Goal: Task Accomplishment & Management: Complete application form

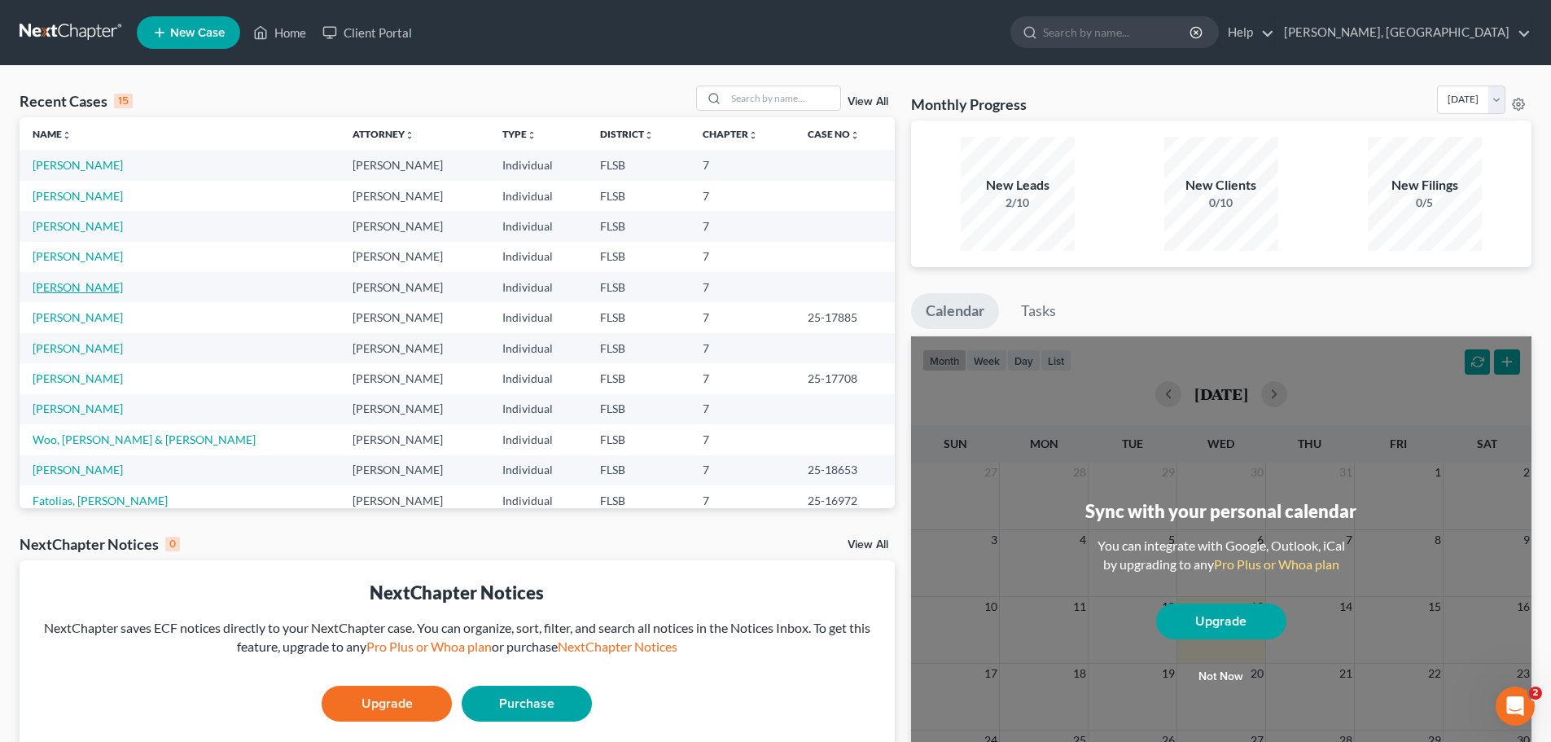
click at [65, 291] on link "[PERSON_NAME]" at bounding box center [78, 287] width 90 height 14
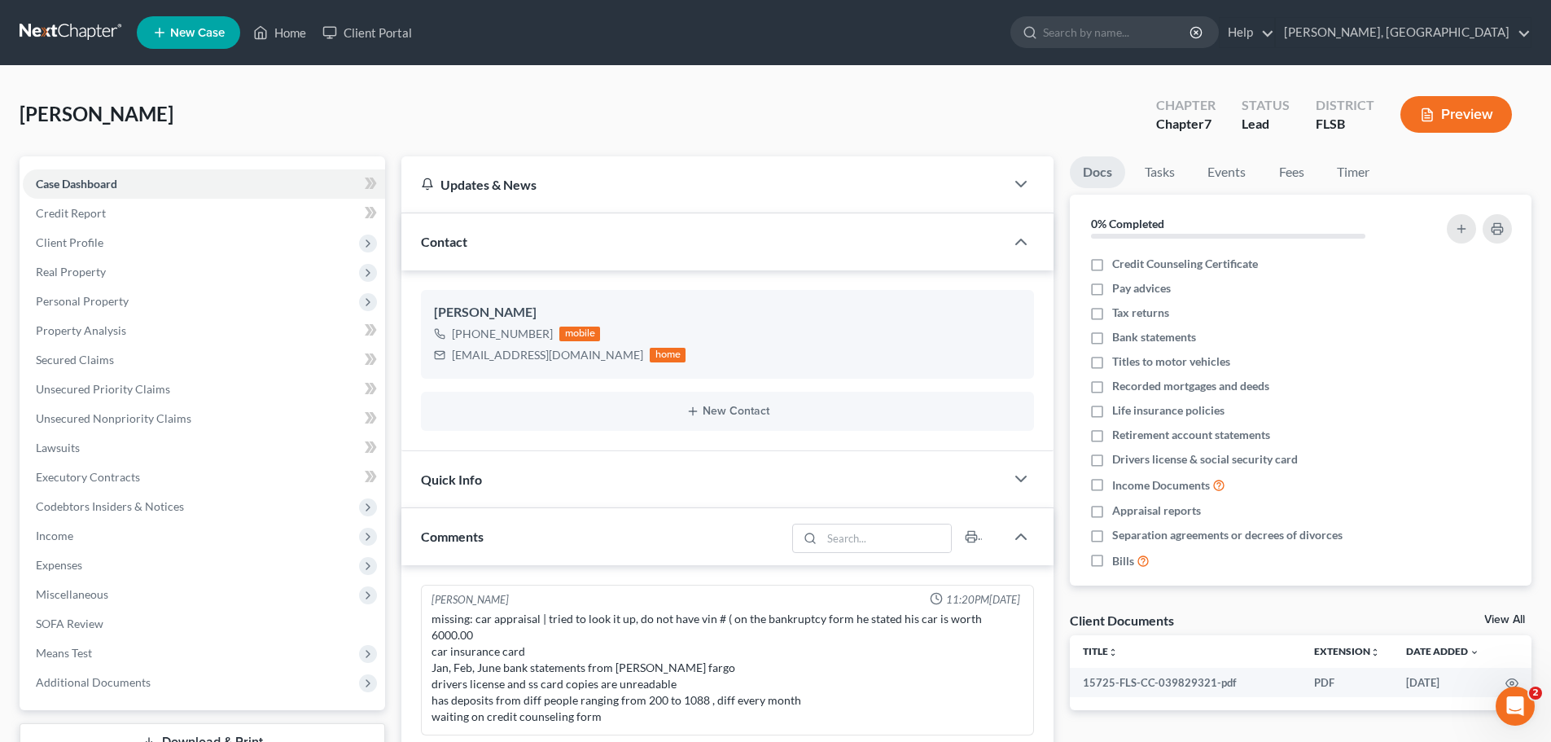
scroll to position [116, 0]
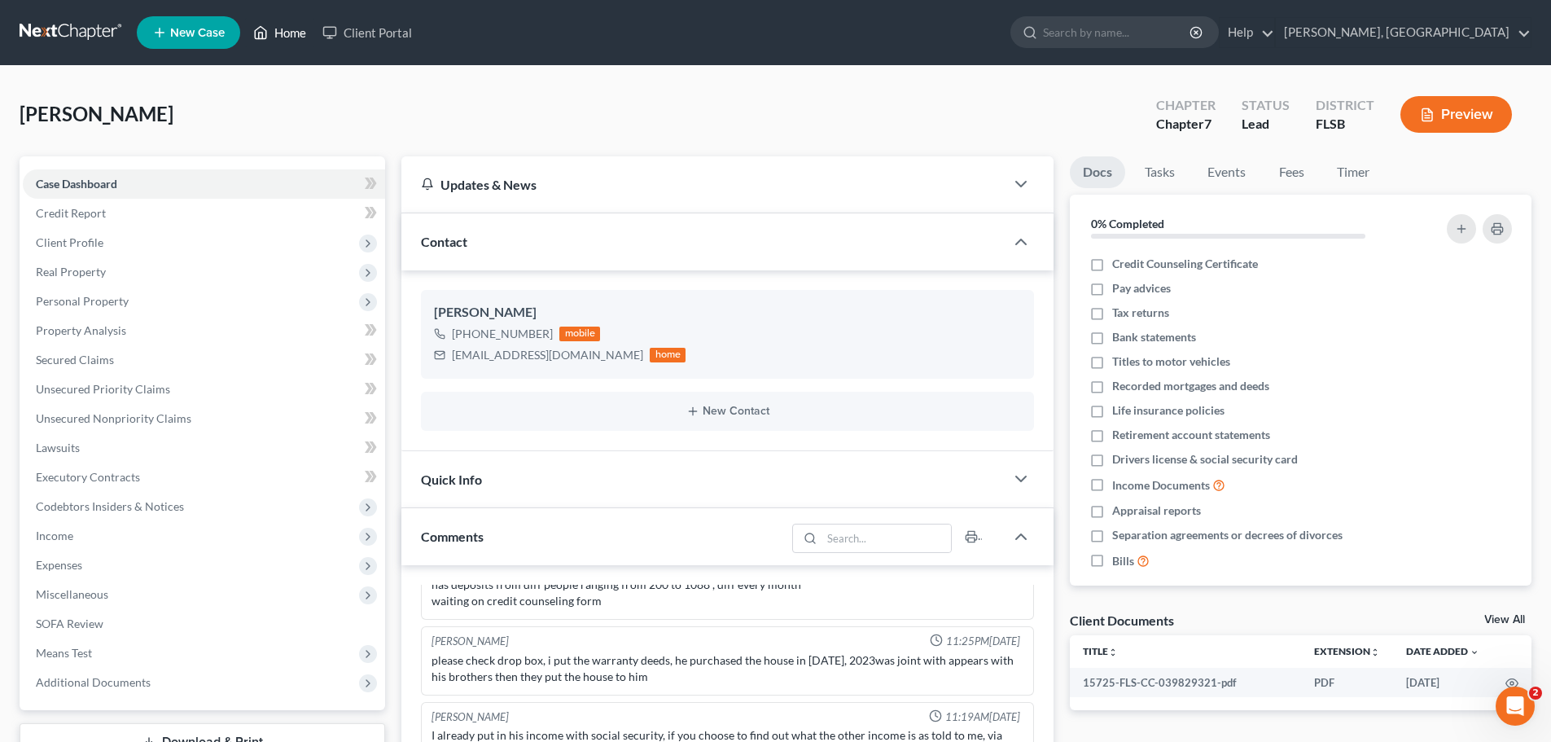
click at [287, 33] on link "Home" at bounding box center [279, 32] width 69 height 29
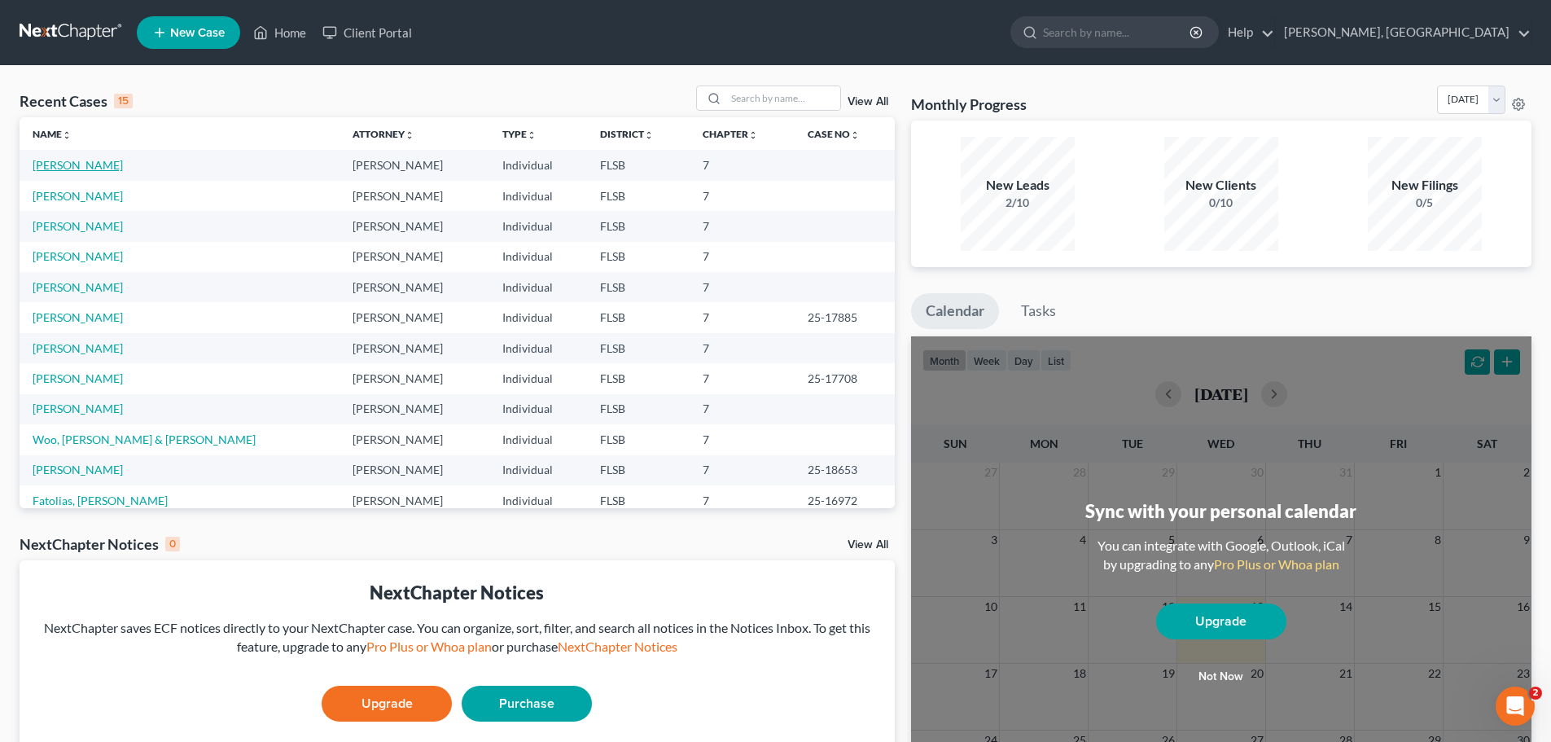
click at [56, 165] on link "[PERSON_NAME]" at bounding box center [78, 165] width 90 height 14
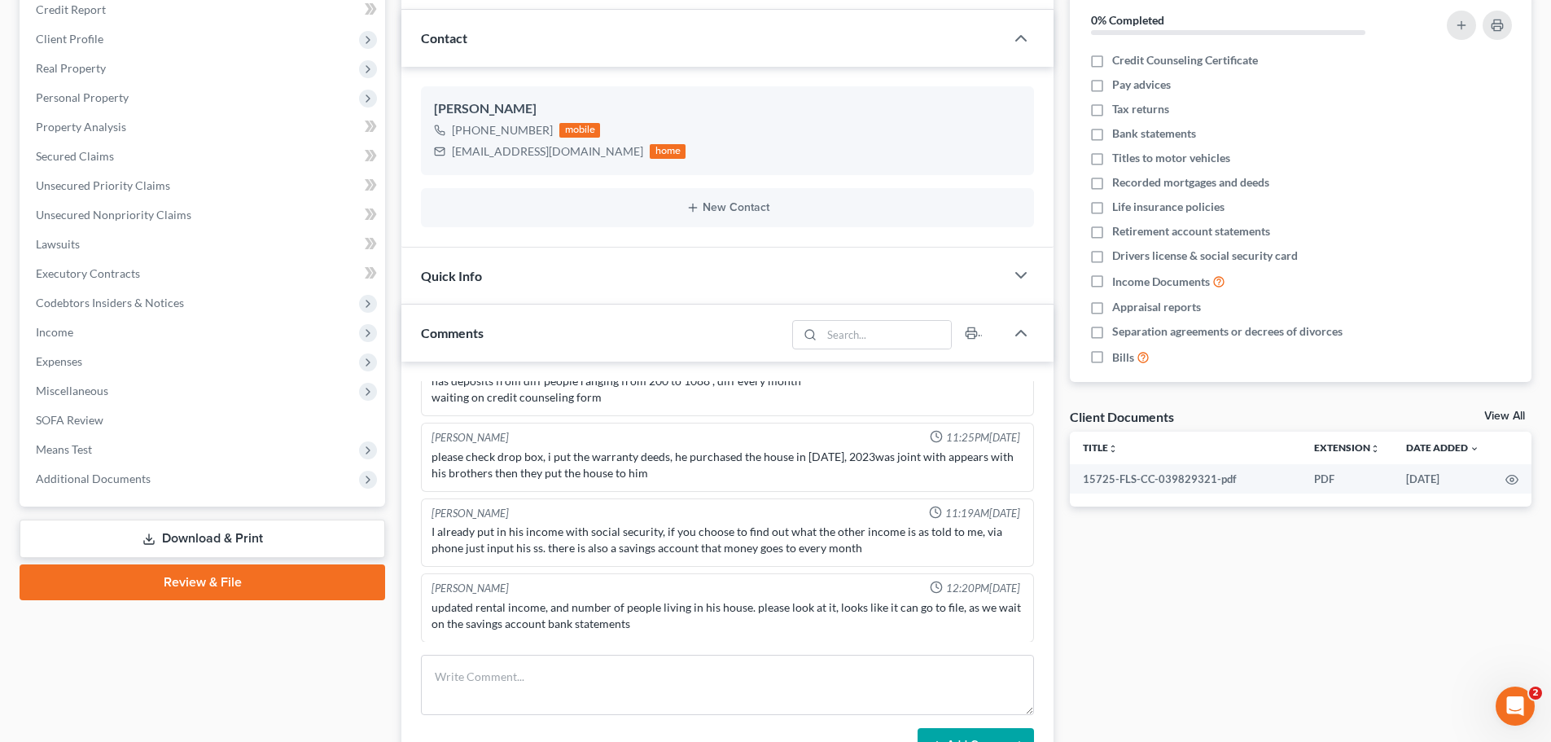
scroll to position [231, 0]
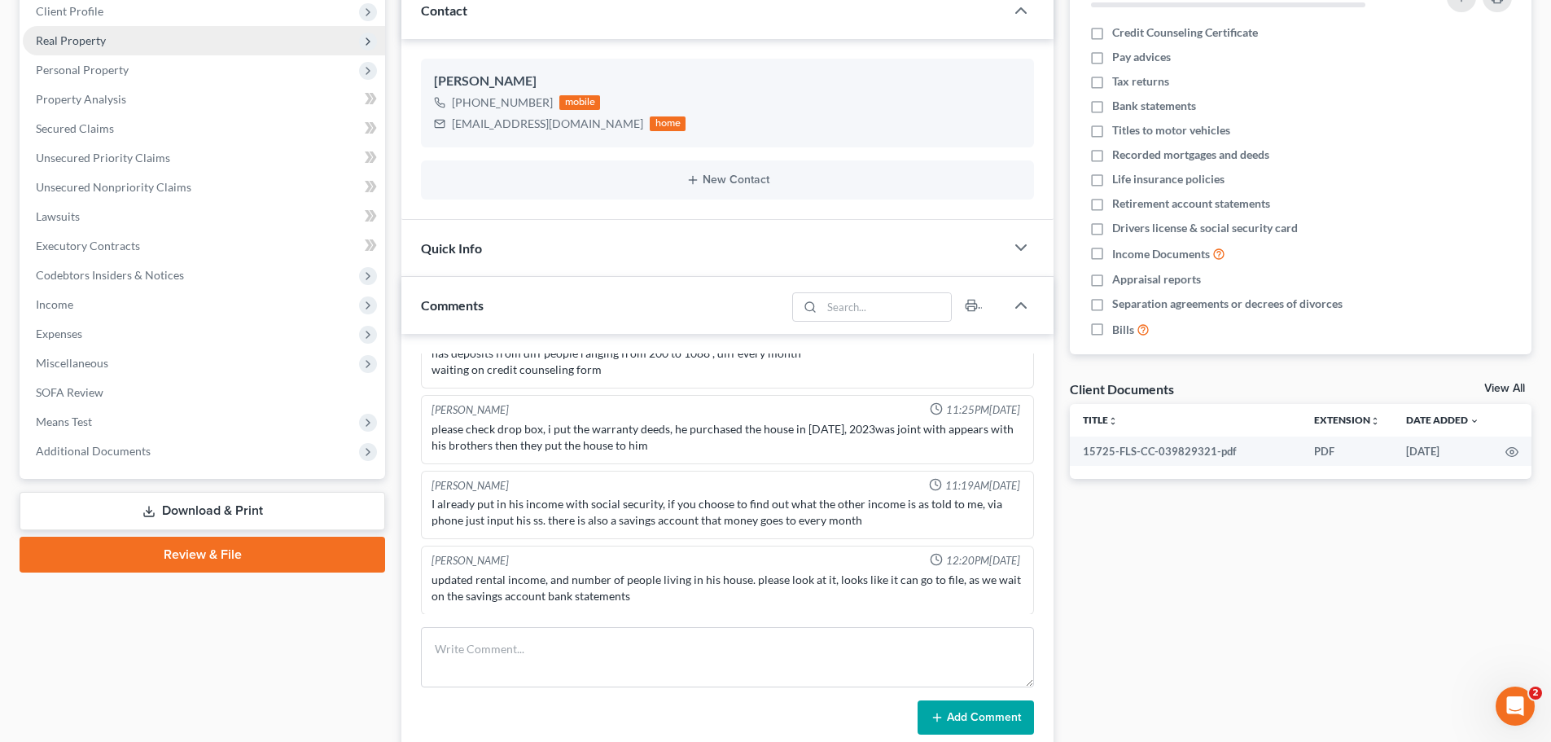
click at [73, 42] on span "Real Property" at bounding box center [71, 40] width 70 height 14
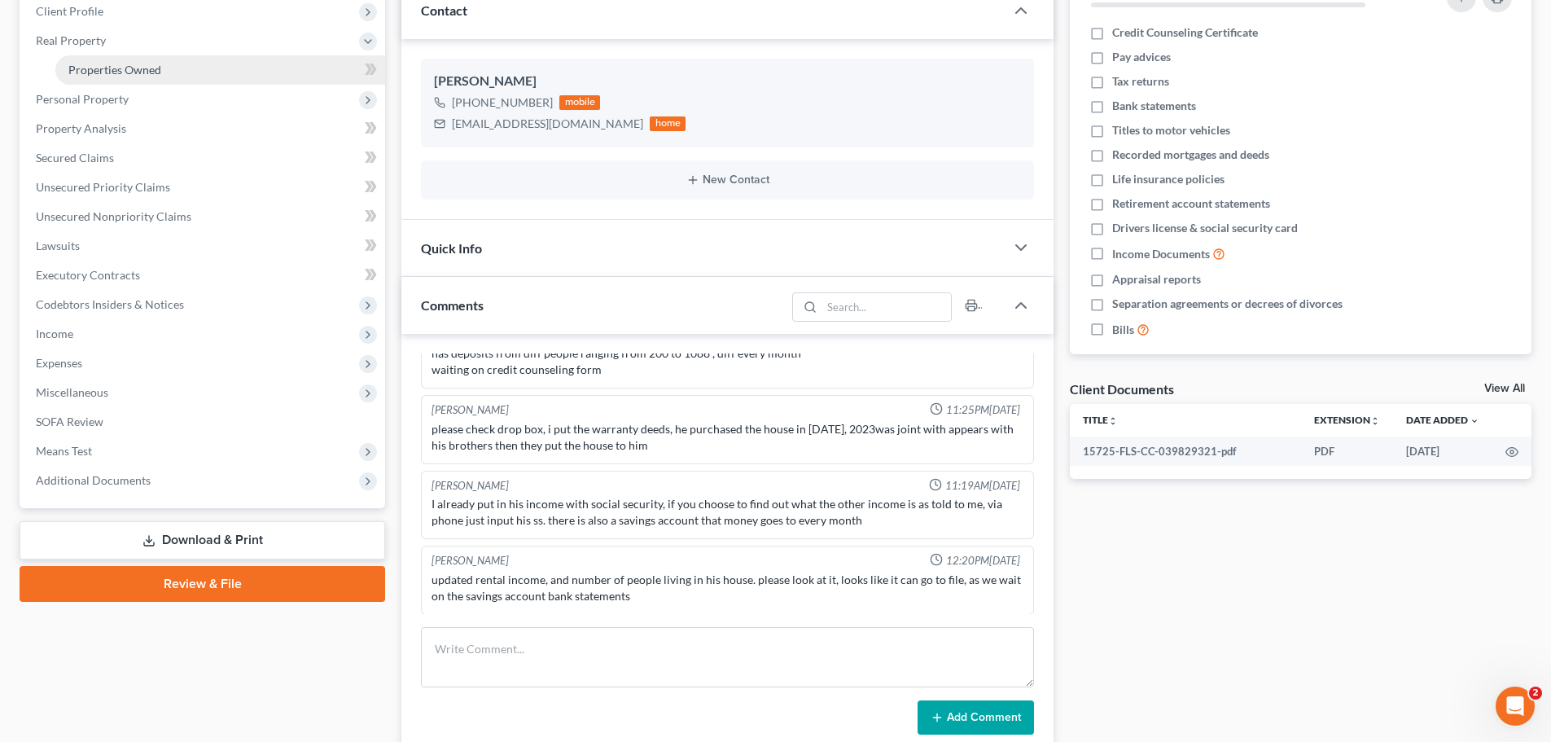
click at [103, 67] on span "Properties Owned" at bounding box center [114, 70] width 93 height 14
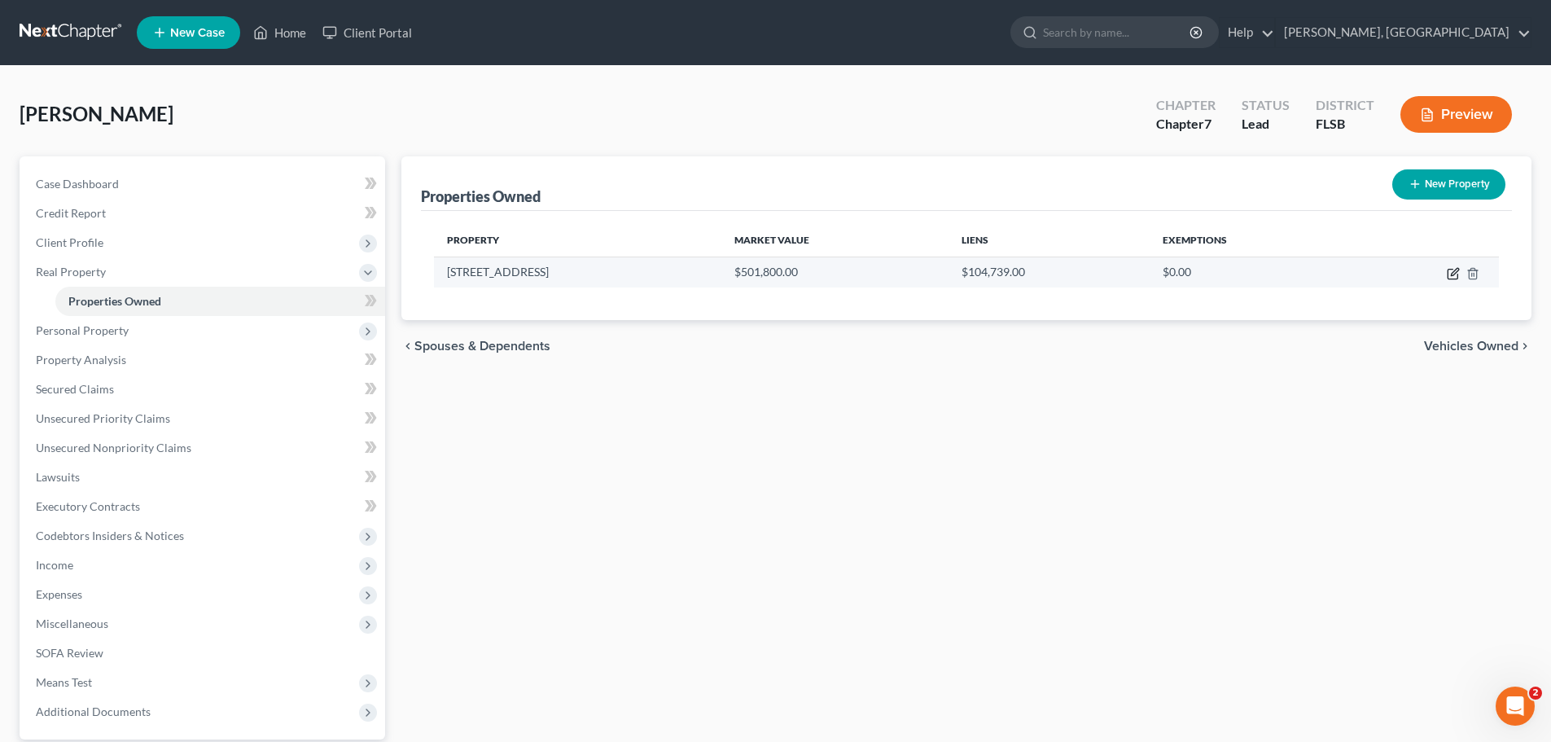
click at [1452, 274] on icon "button" at bounding box center [1453, 273] width 13 height 13
select select "9"
select select "0"
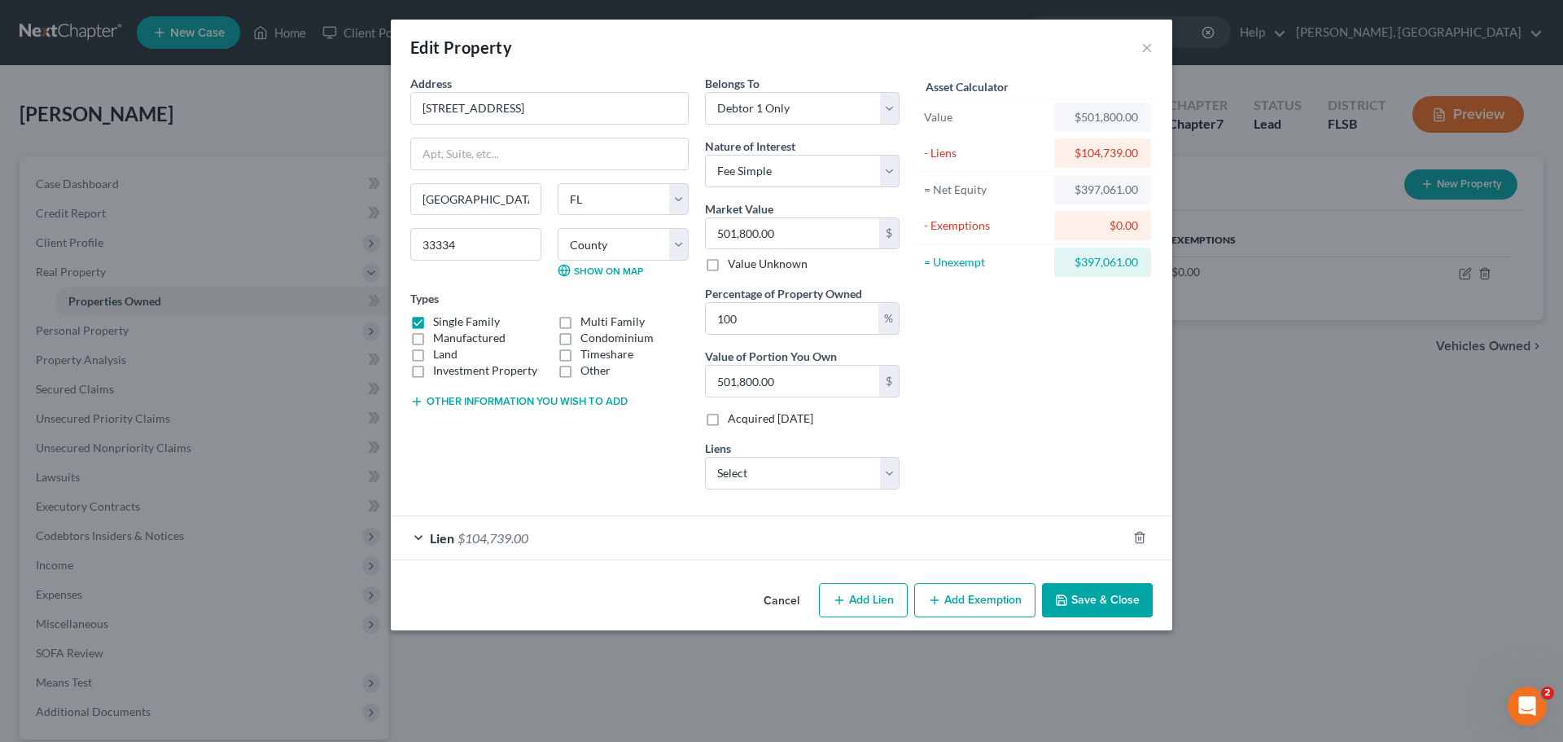
click at [952, 602] on button "Add Exemption" at bounding box center [974, 600] width 121 height 34
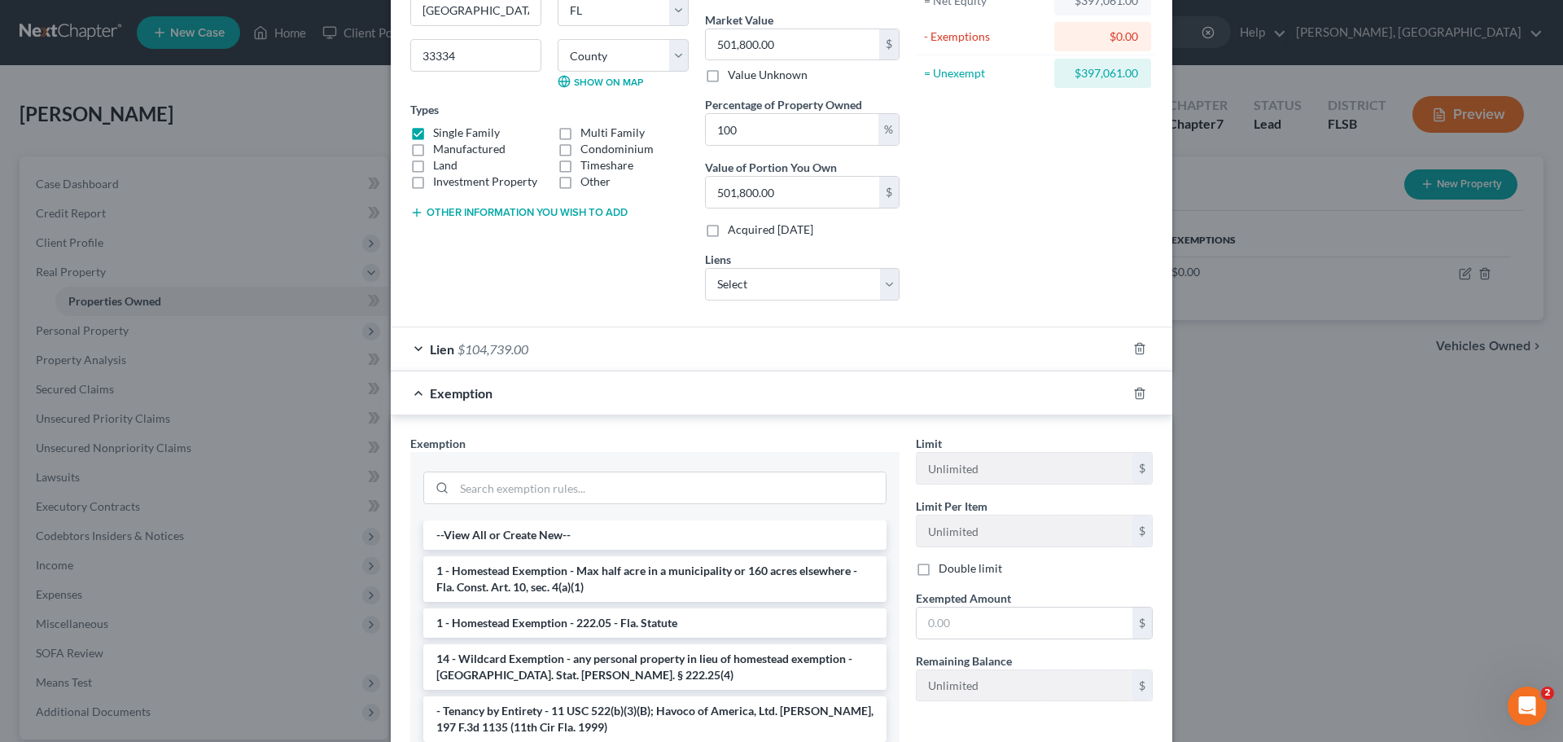
scroll to position [271, 0]
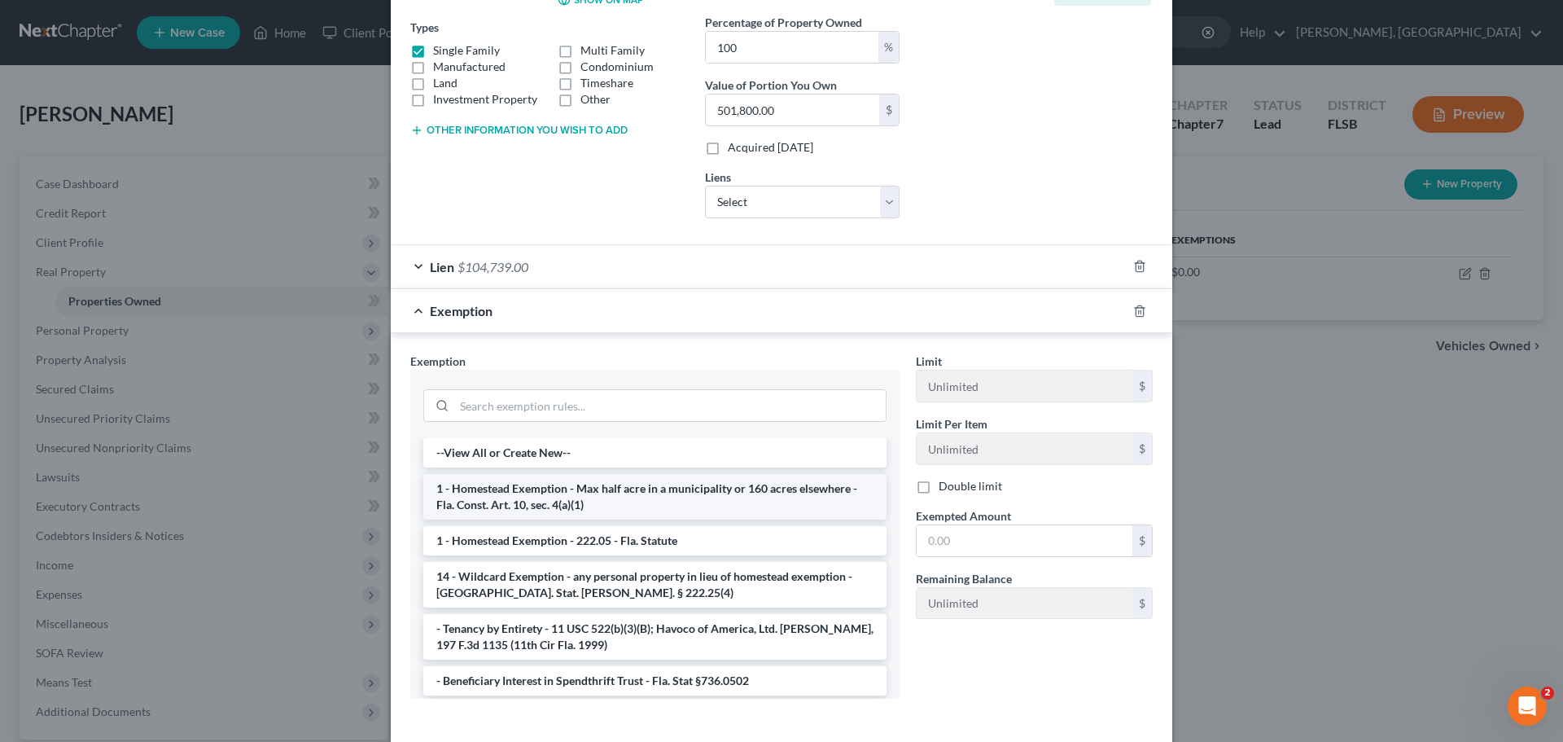
click at [599, 492] on li "1 - Homestead Exemption - Max half acre in a municipality or 160 acres elsewher…" at bounding box center [654, 497] width 463 height 46
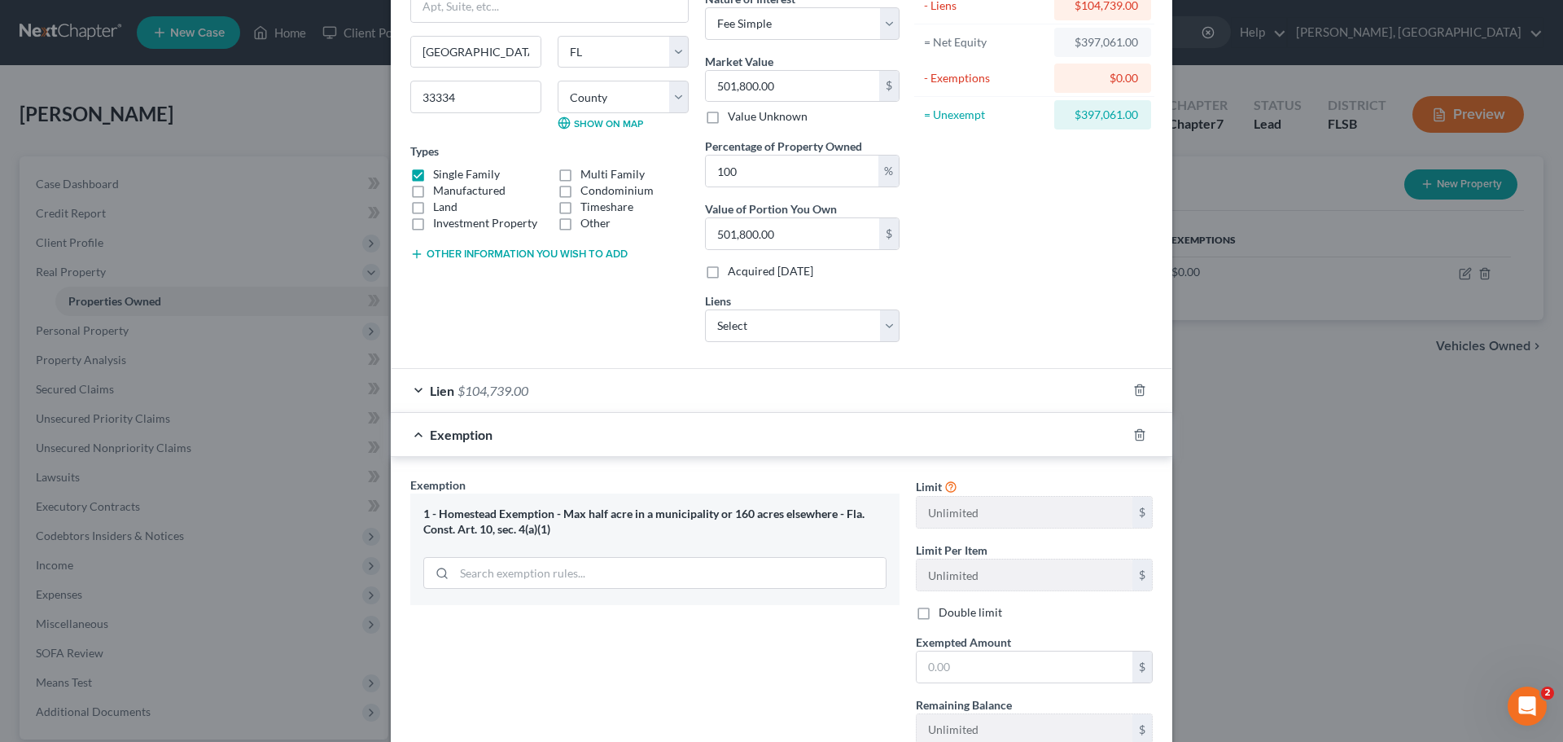
scroll to position [150, 0]
click at [983, 664] on input "text" at bounding box center [1025, 664] width 216 height 31
type input "3"
type input "397,061"
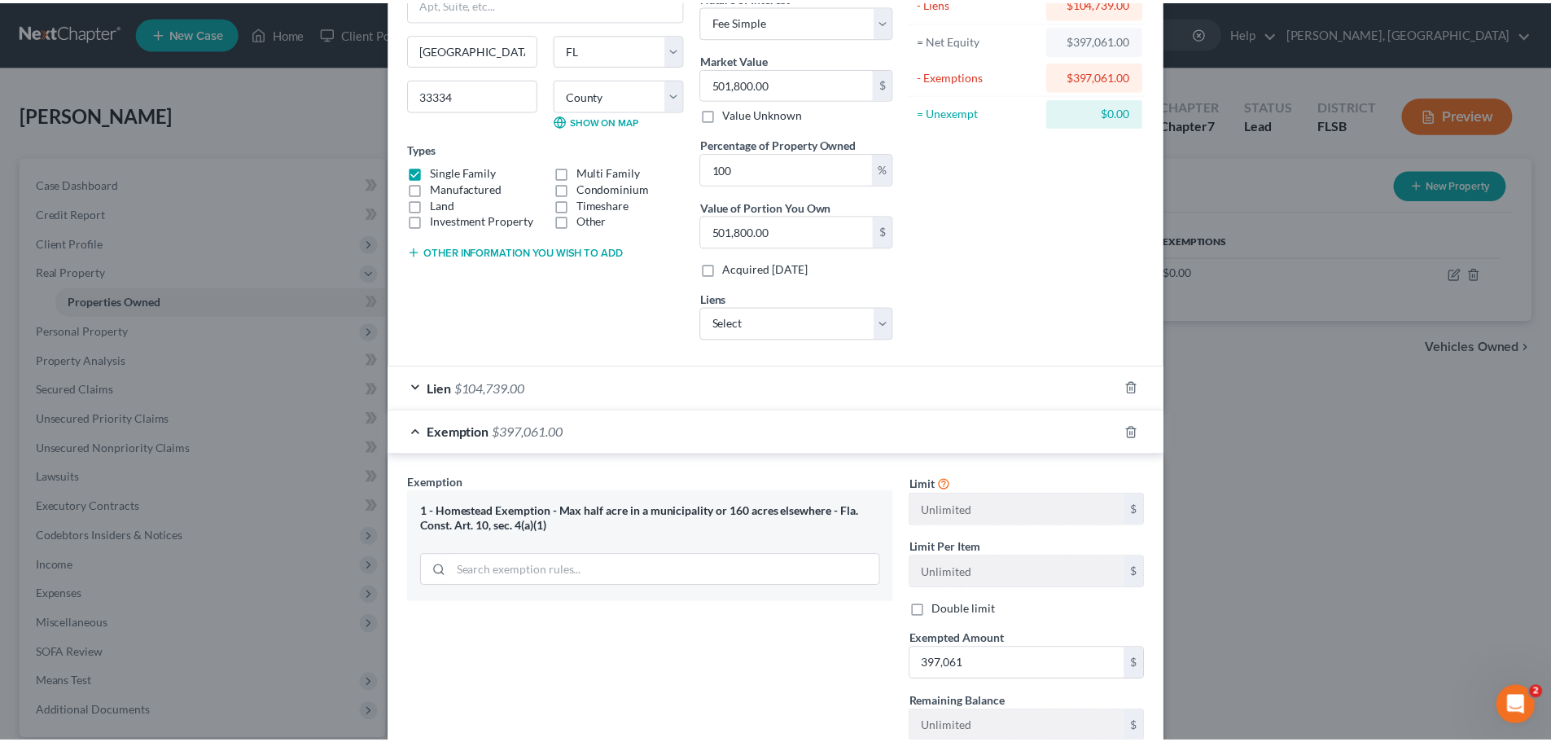
scroll to position [267, 0]
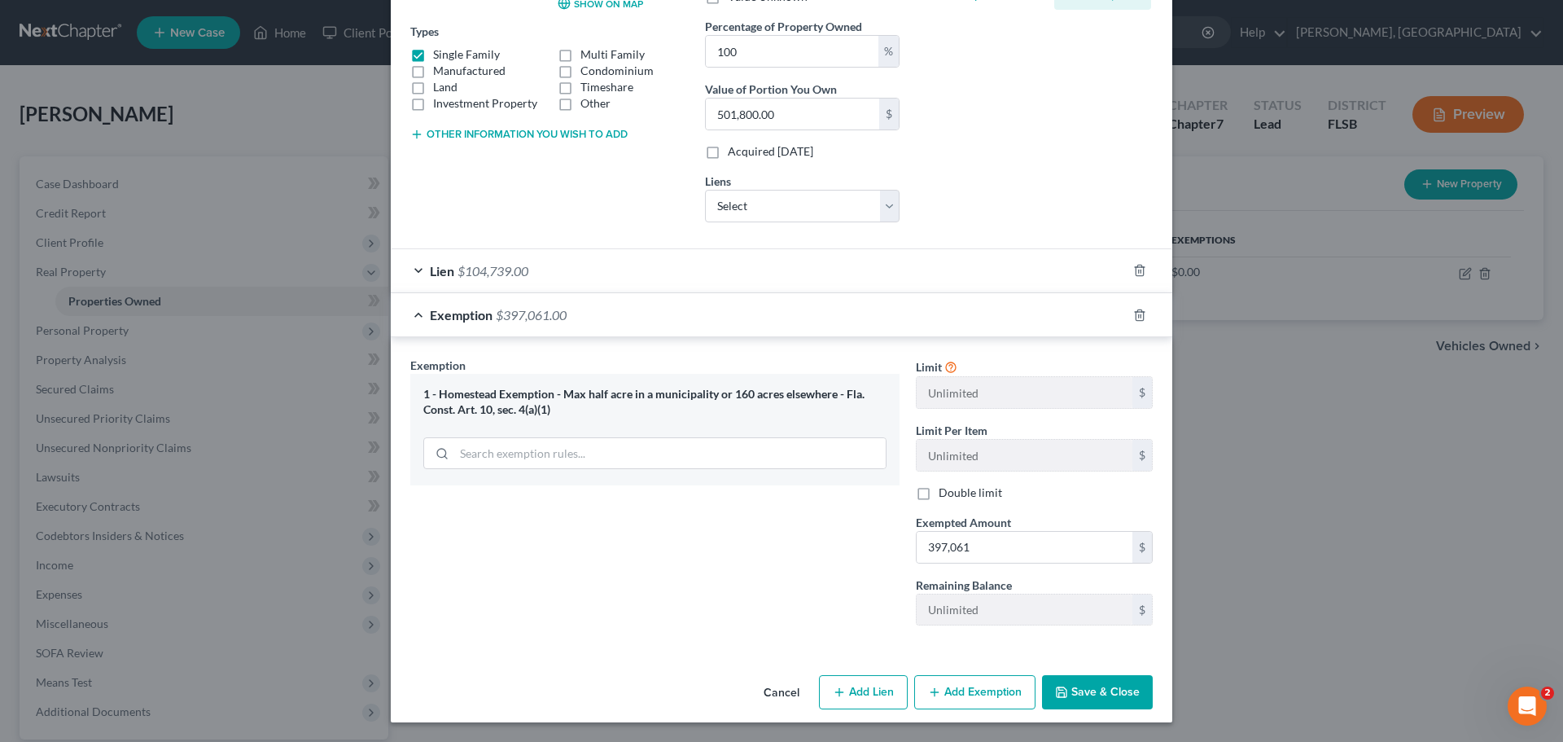
click at [1105, 685] on button "Save & Close" at bounding box center [1097, 692] width 111 height 34
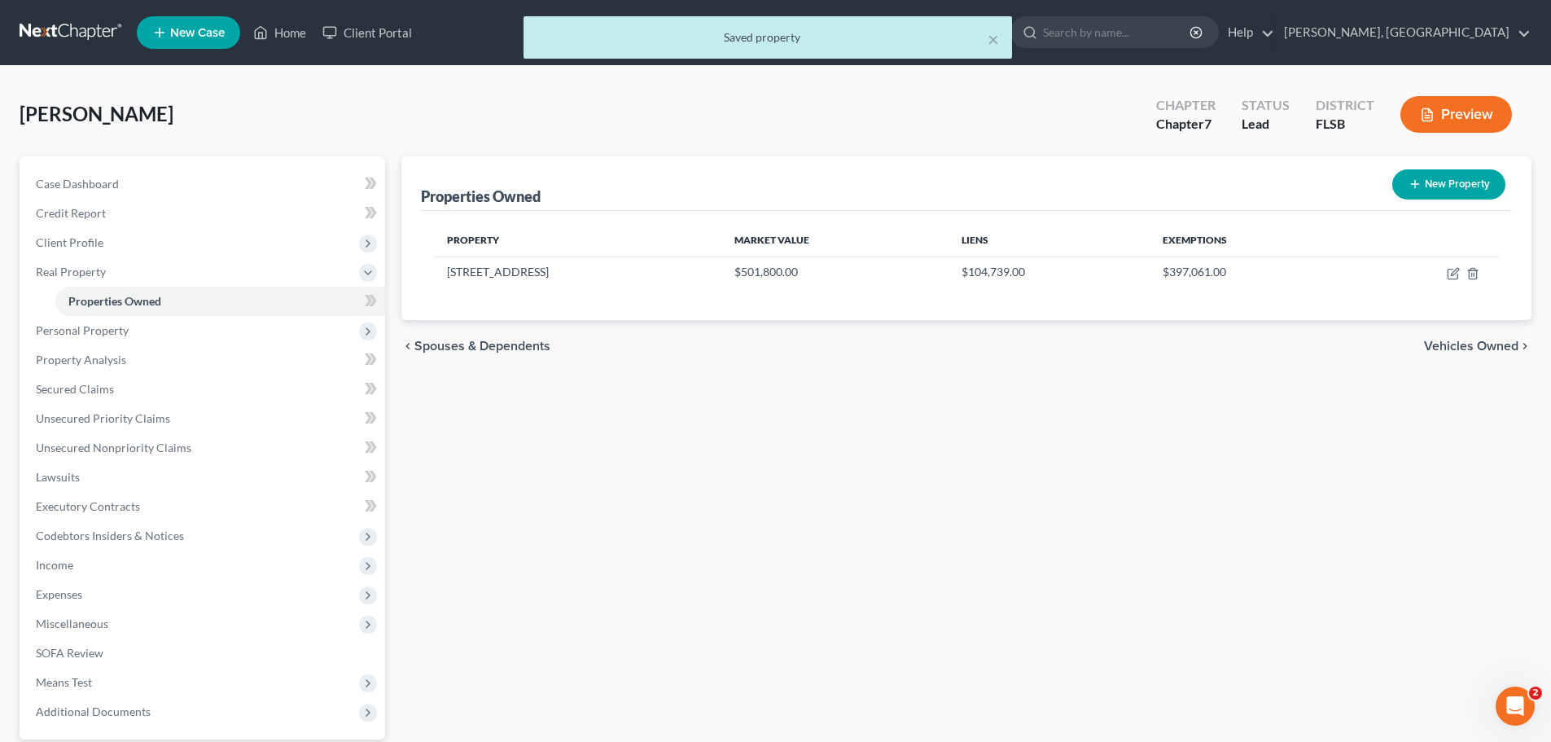
click at [1492, 344] on span "Vehicles Owned" at bounding box center [1471, 345] width 94 height 13
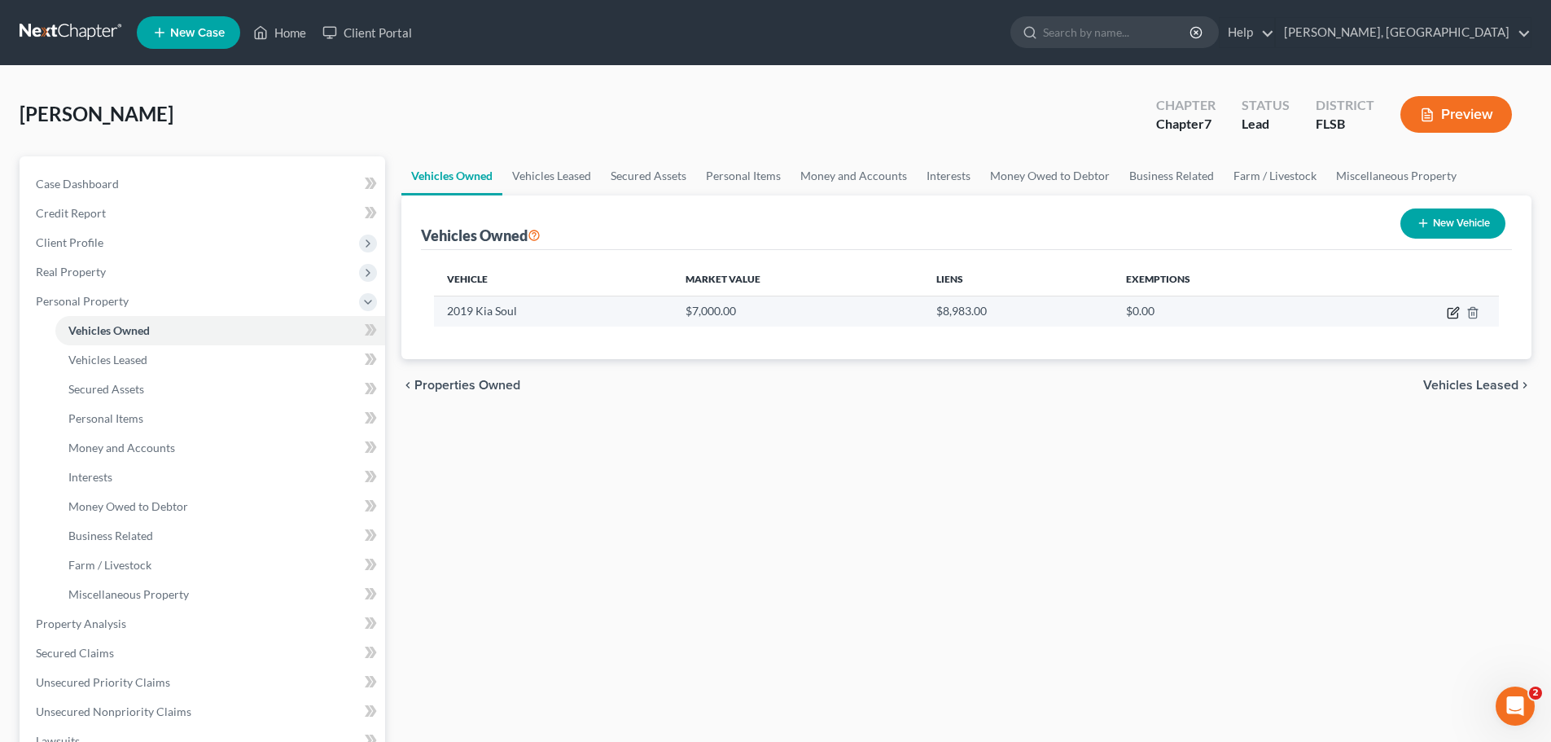
click at [1456, 310] on icon "button" at bounding box center [1453, 312] width 13 height 13
select select "0"
select select "7"
select select "0"
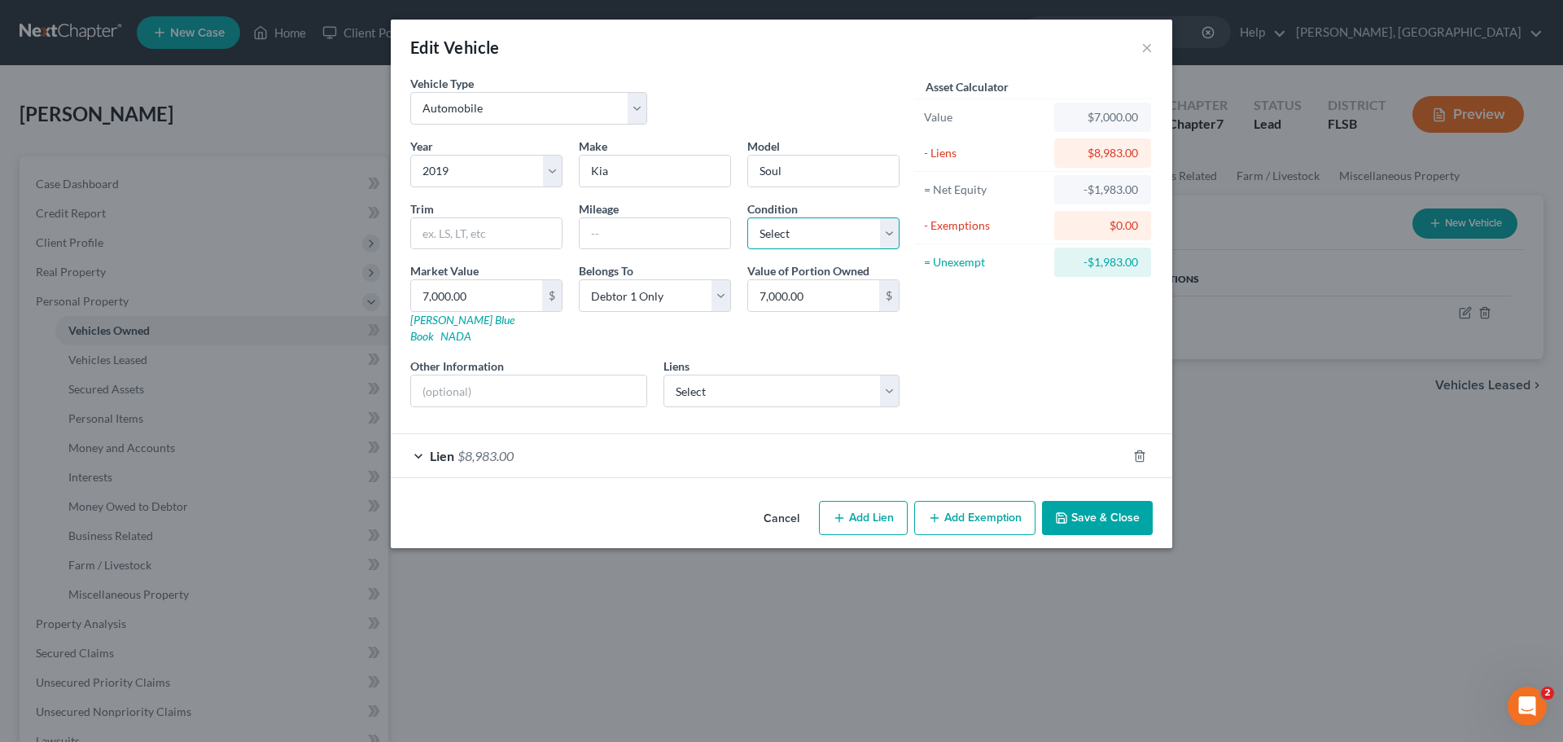
click at [886, 234] on select "Select Excellent Very Good Good Fair Poor" at bounding box center [823, 233] width 152 height 33
select select "2"
click at [747, 217] on select "Select Excellent Very Good Good Fair Poor" at bounding box center [823, 233] width 152 height 33
click at [625, 234] on input "text" at bounding box center [655, 233] width 151 height 31
click at [985, 388] on div "Asset Calculator Value $7,000.00 - Liens $8,983.00 = Net Equity -$1,983.00 - Ex…" at bounding box center [1034, 247] width 253 height 345
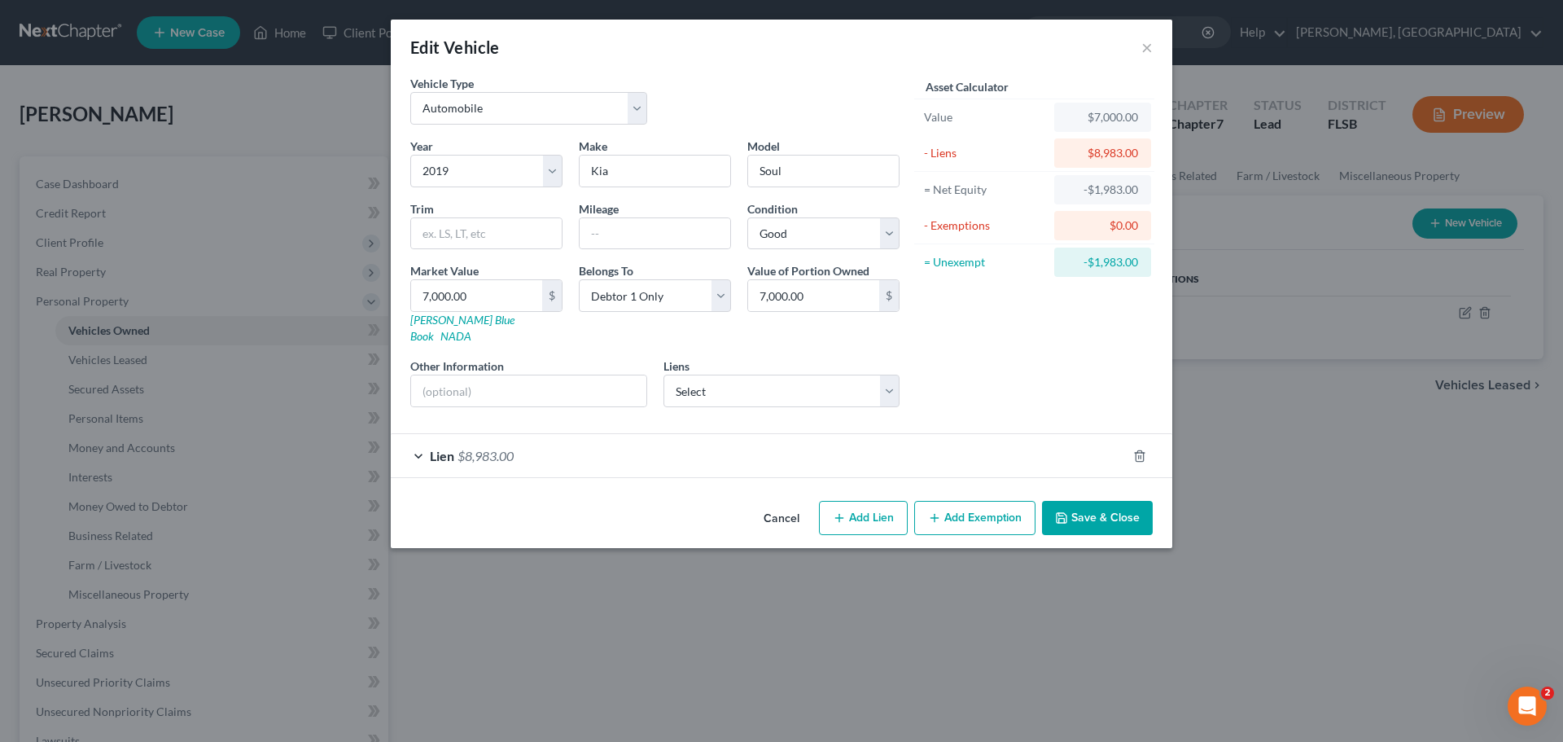
click at [1101, 502] on button "Save & Close" at bounding box center [1097, 518] width 111 height 34
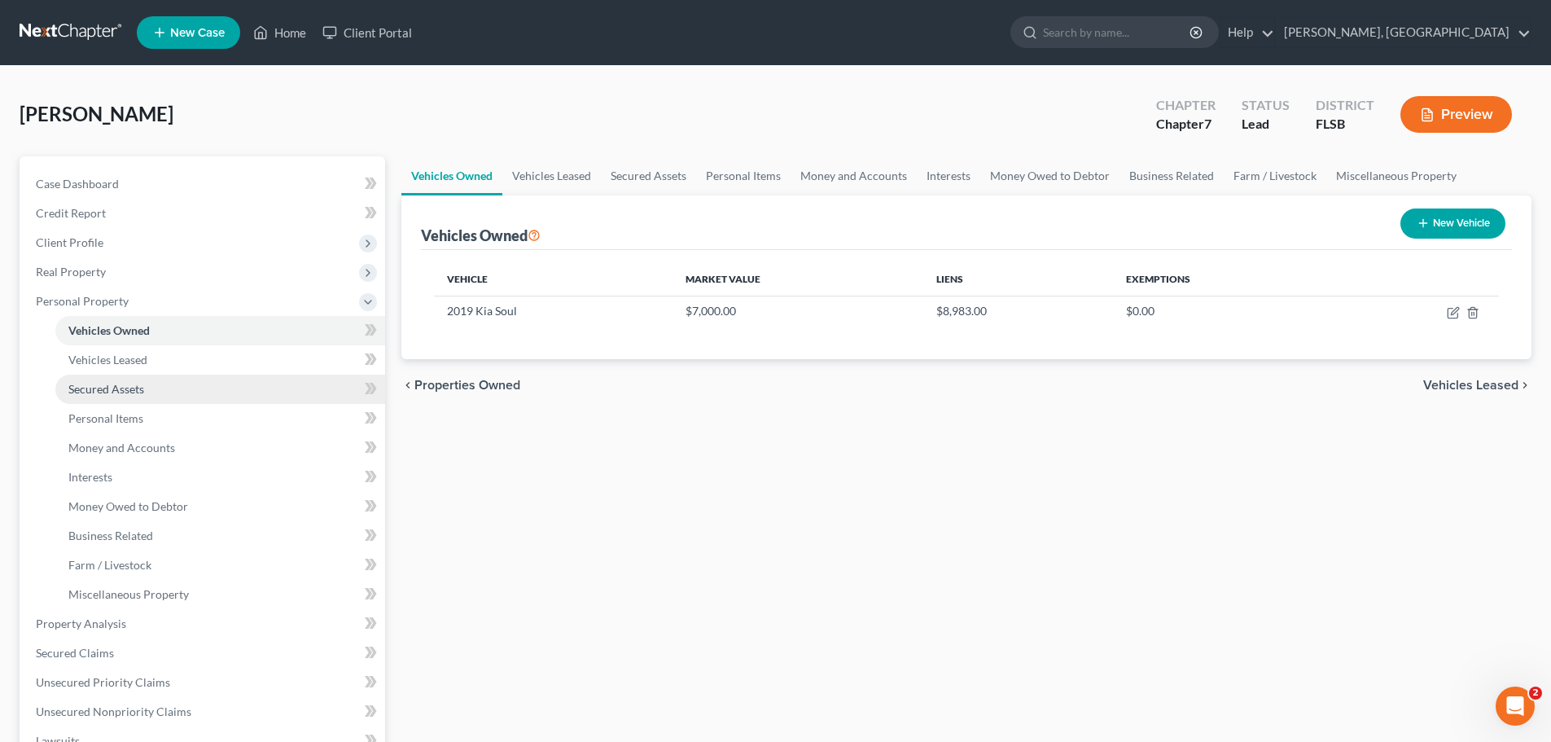
click at [129, 392] on span "Secured Assets" at bounding box center [106, 389] width 76 height 14
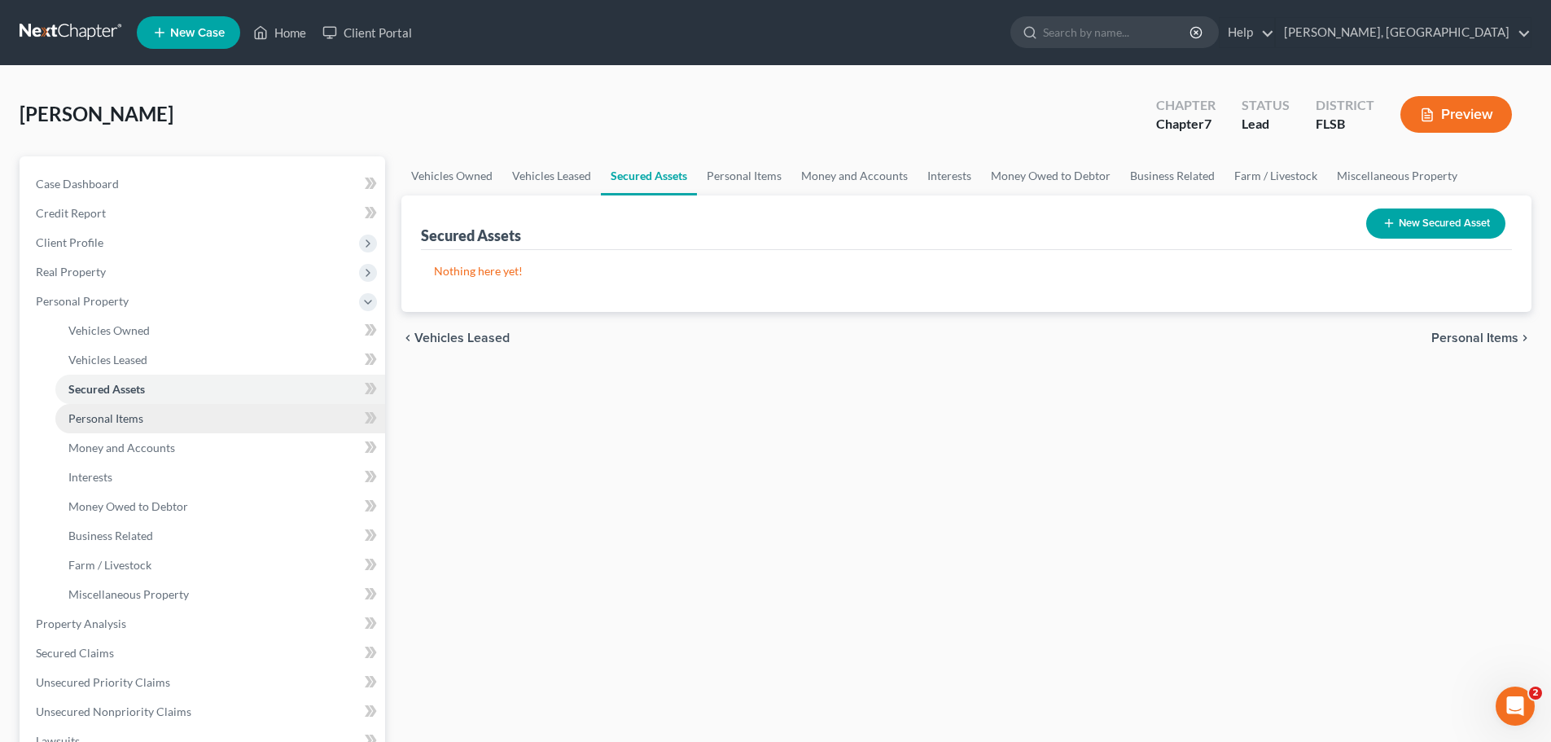
click at [117, 417] on span "Personal Items" at bounding box center [105, 418] width 75 height 14
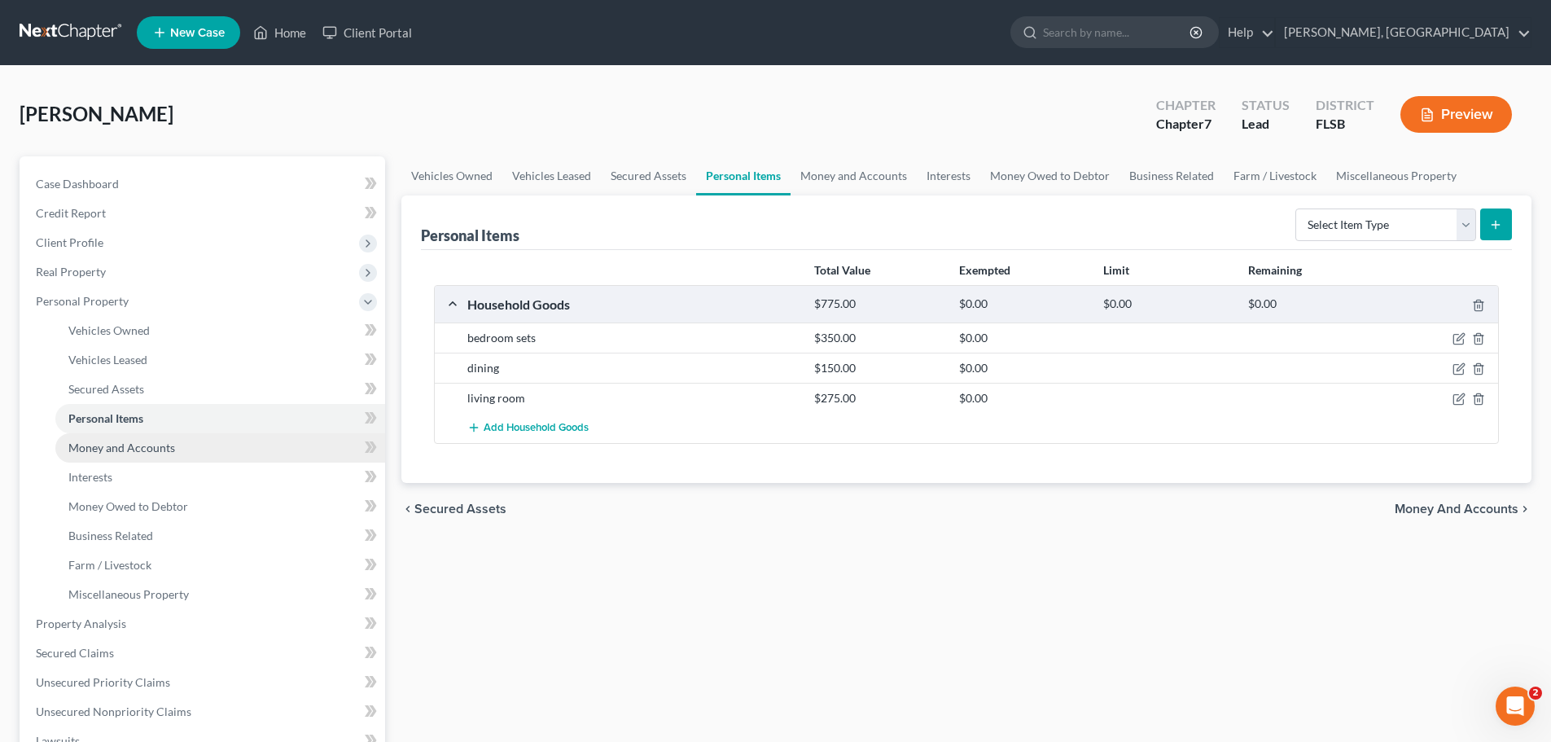
click at [132, 445] on span "Money and Accounts" at bounding box center [121, 447] width 107 height 14
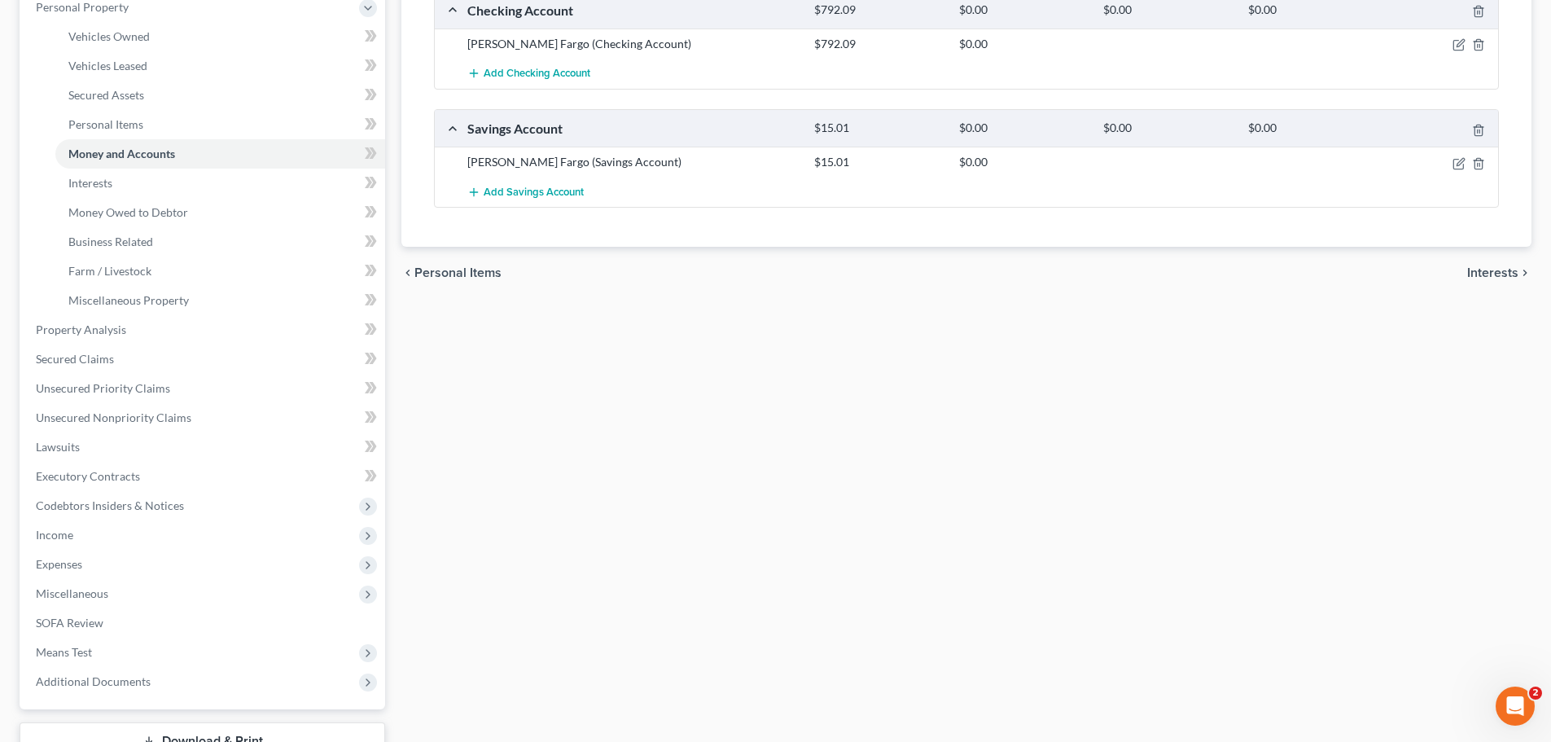
scroll to position [313, 0]
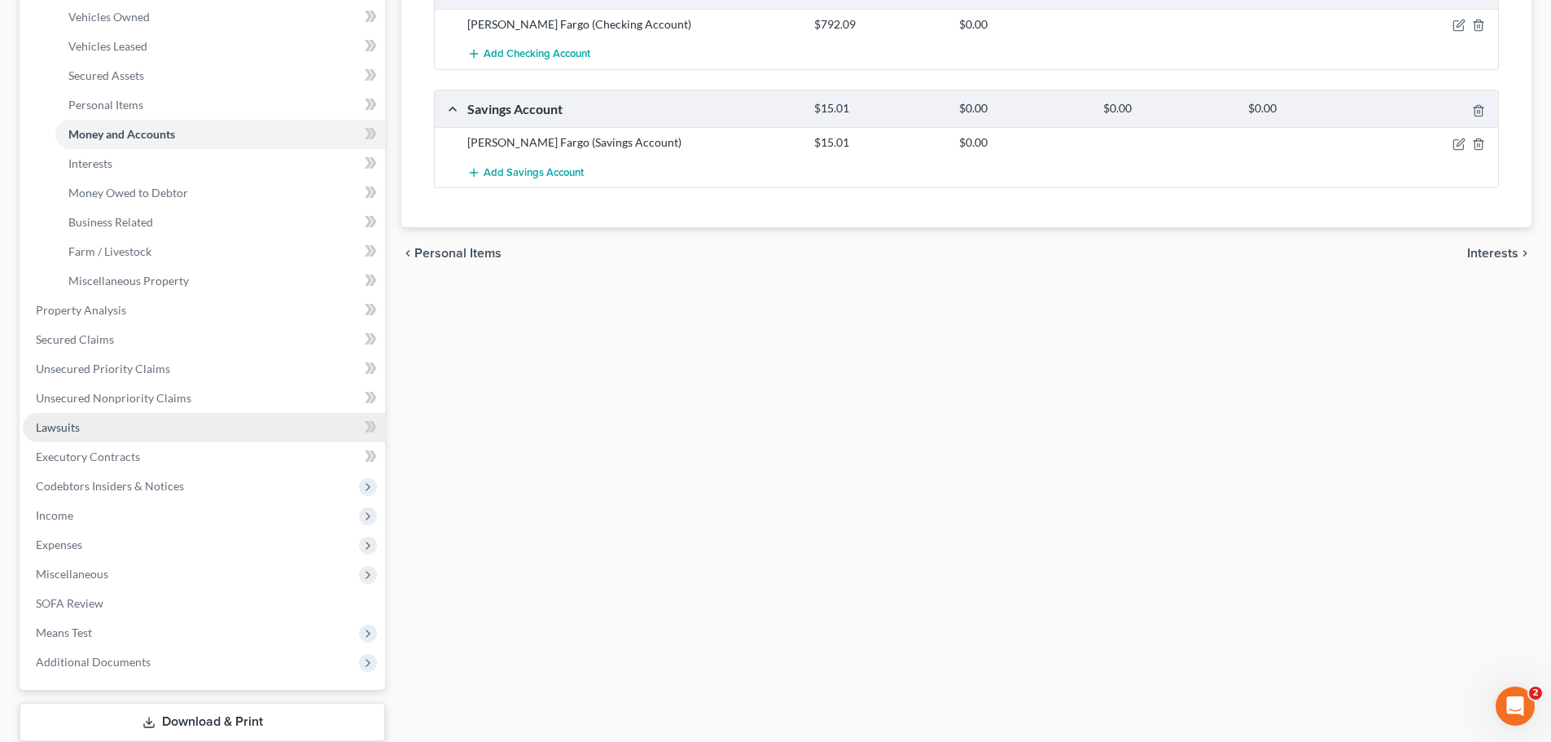
click at [57, 432] on span "Lawsuits" at bounding box center [58, 427] width 44 height 14
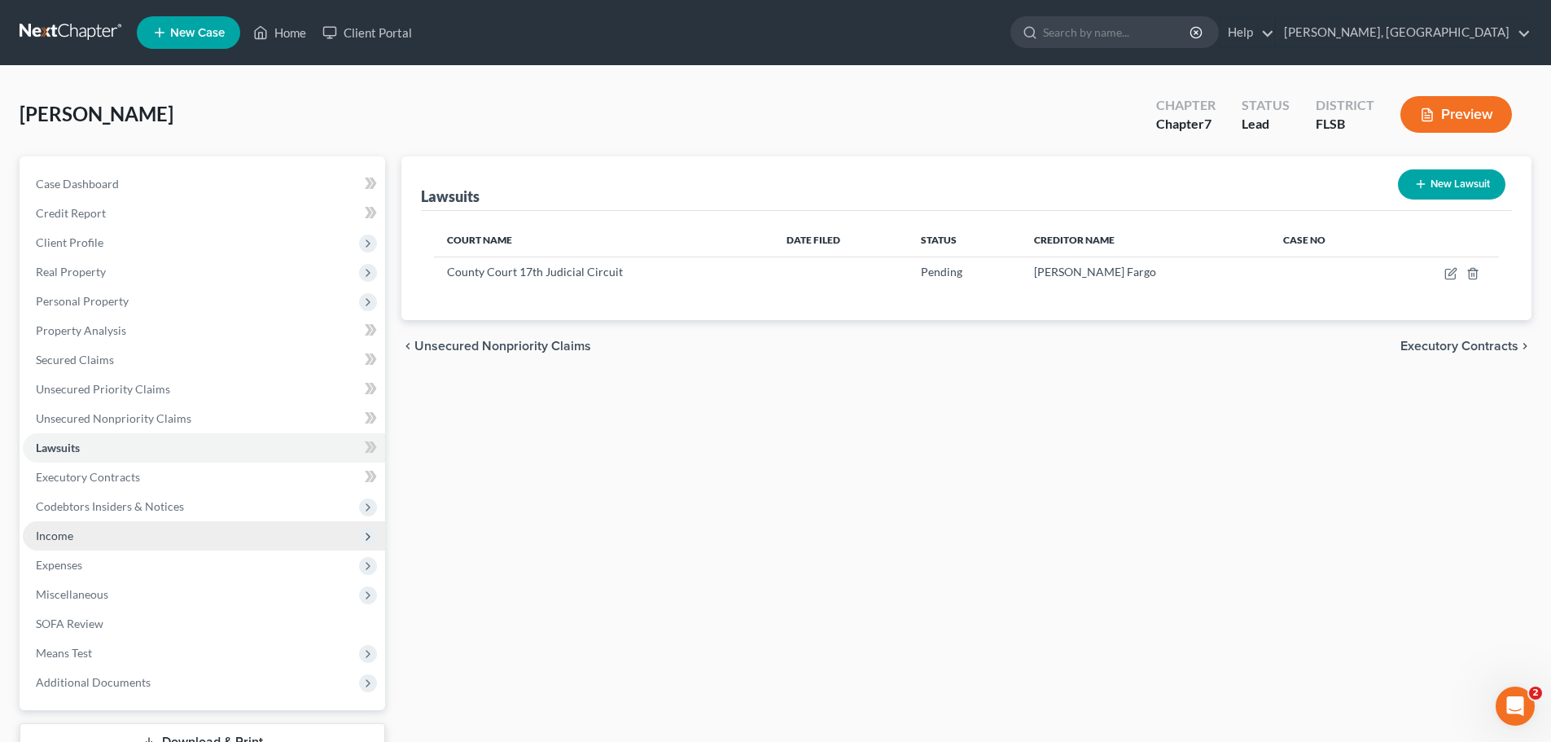
click at [56, 540] on span "Income" at bounding box center [54, 535] width 37 height 14
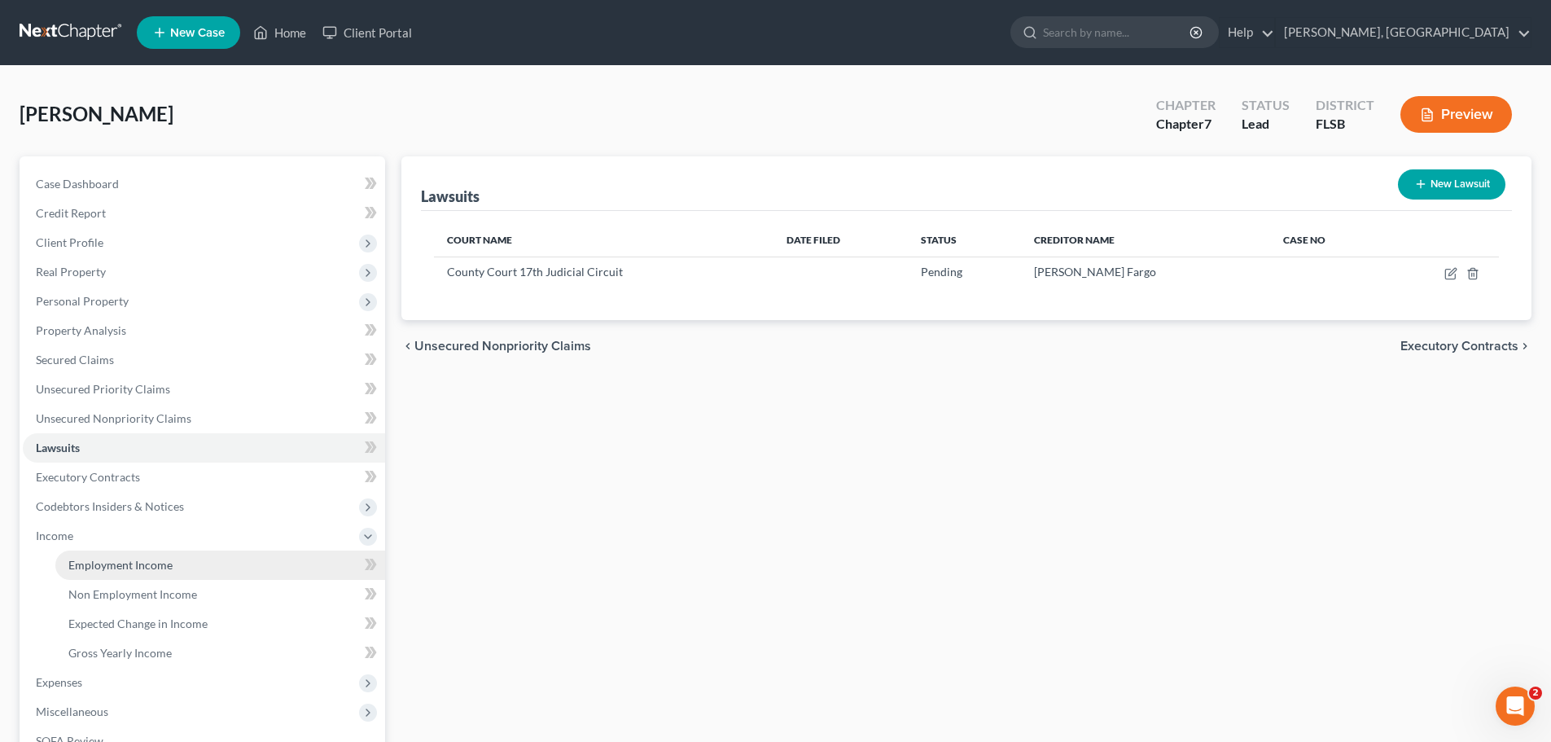
click at [120, 564] on span "Employment Income" at bounding box center [120, 565] width 104 height 14
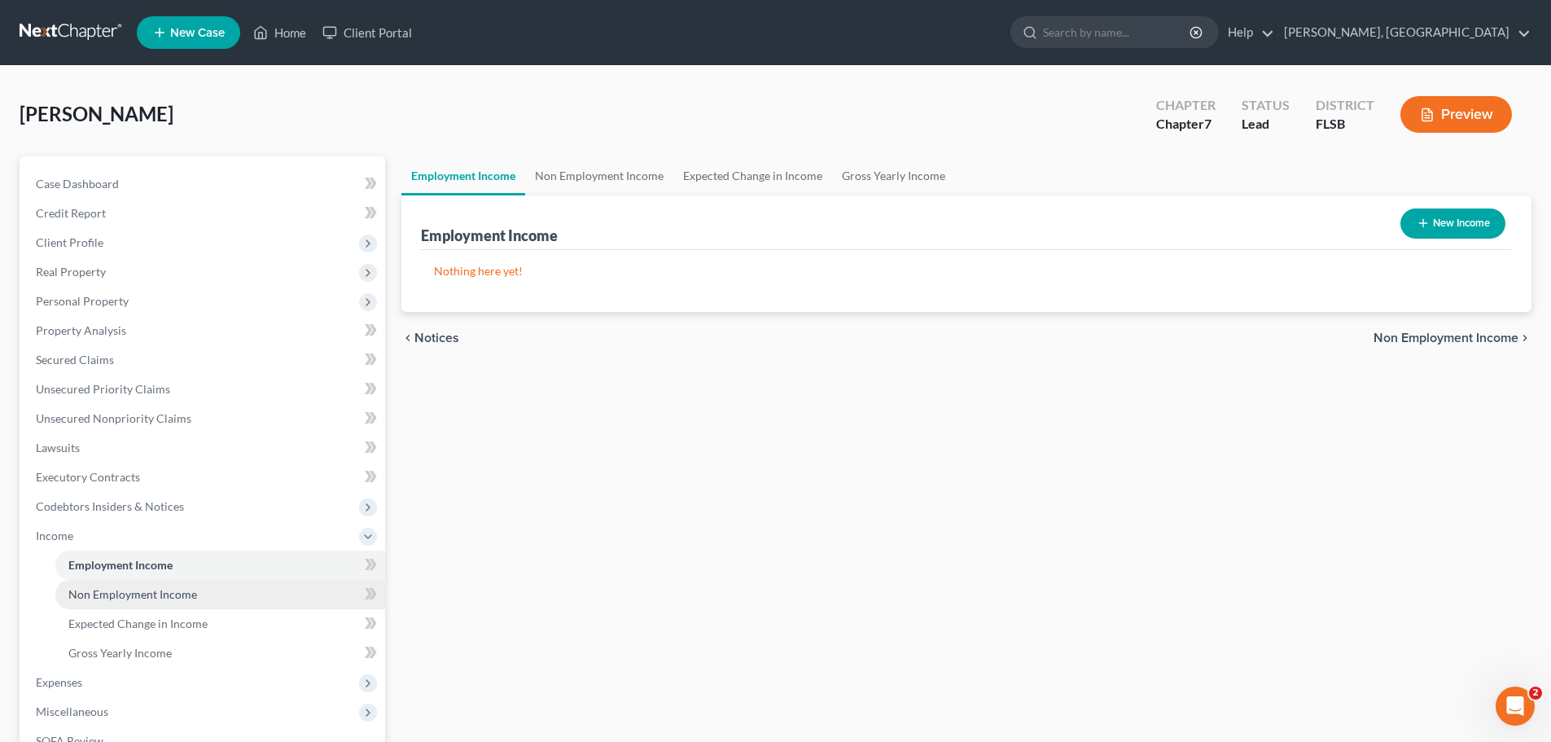
click at [138, 596] on span "Non Employment Income" at bounding box center [132, 594] width 129 height 14
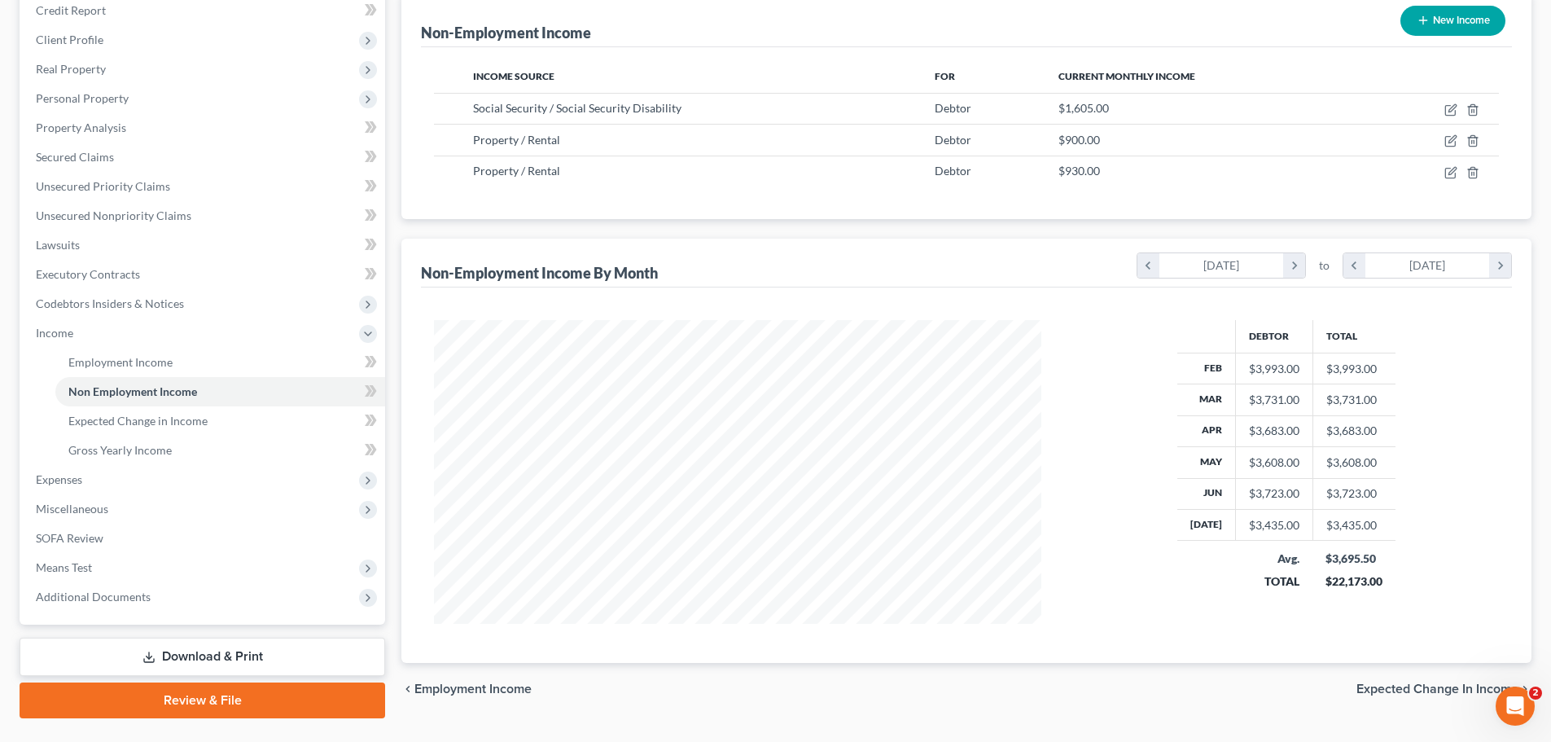
scroll to position [205, 0]
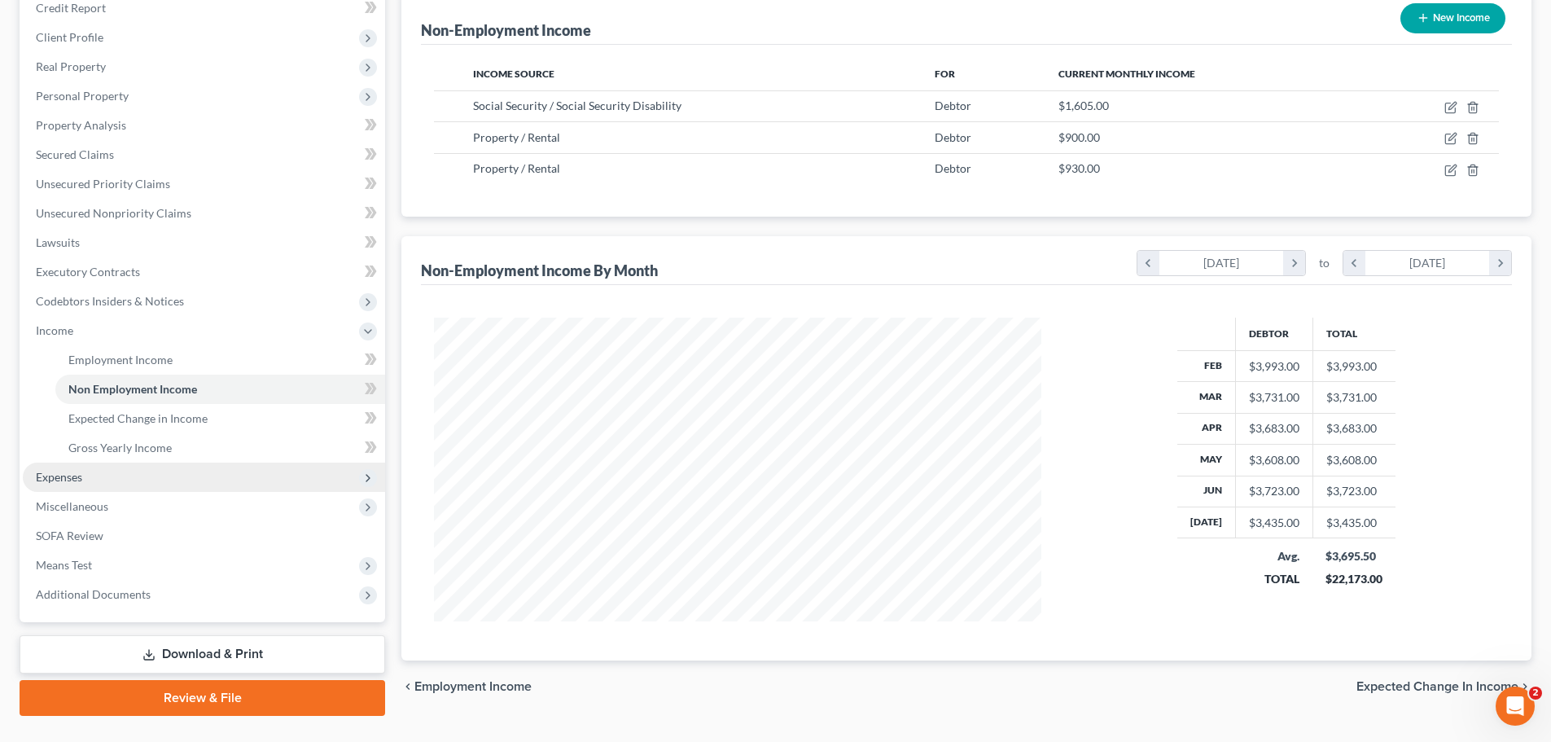
click at [66, 480] on span "Expenses" at bounding box center [59, 477] width 46 height 14
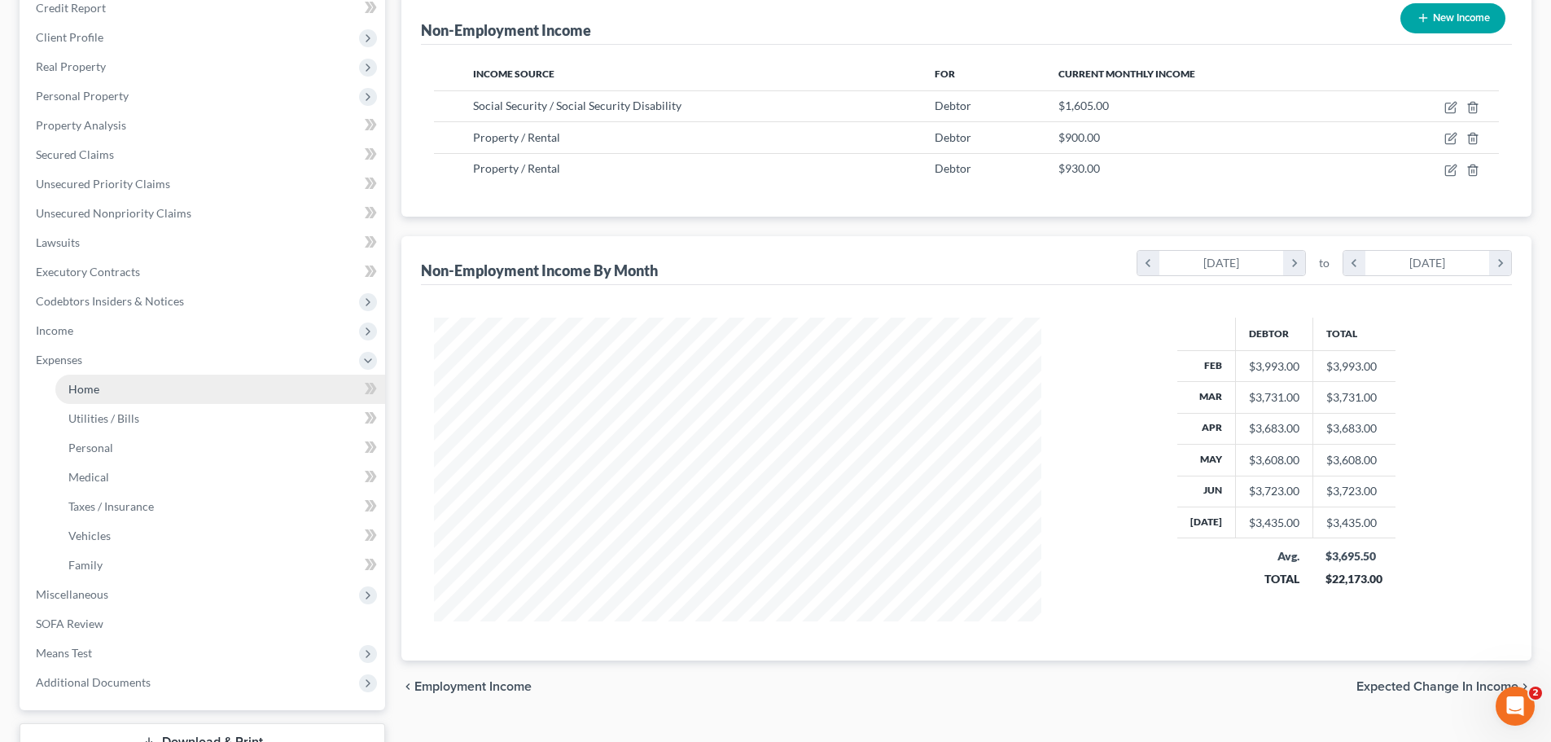
click at [87, 394] on span "Home" at bounding box center [83, 389] width 31 height 14
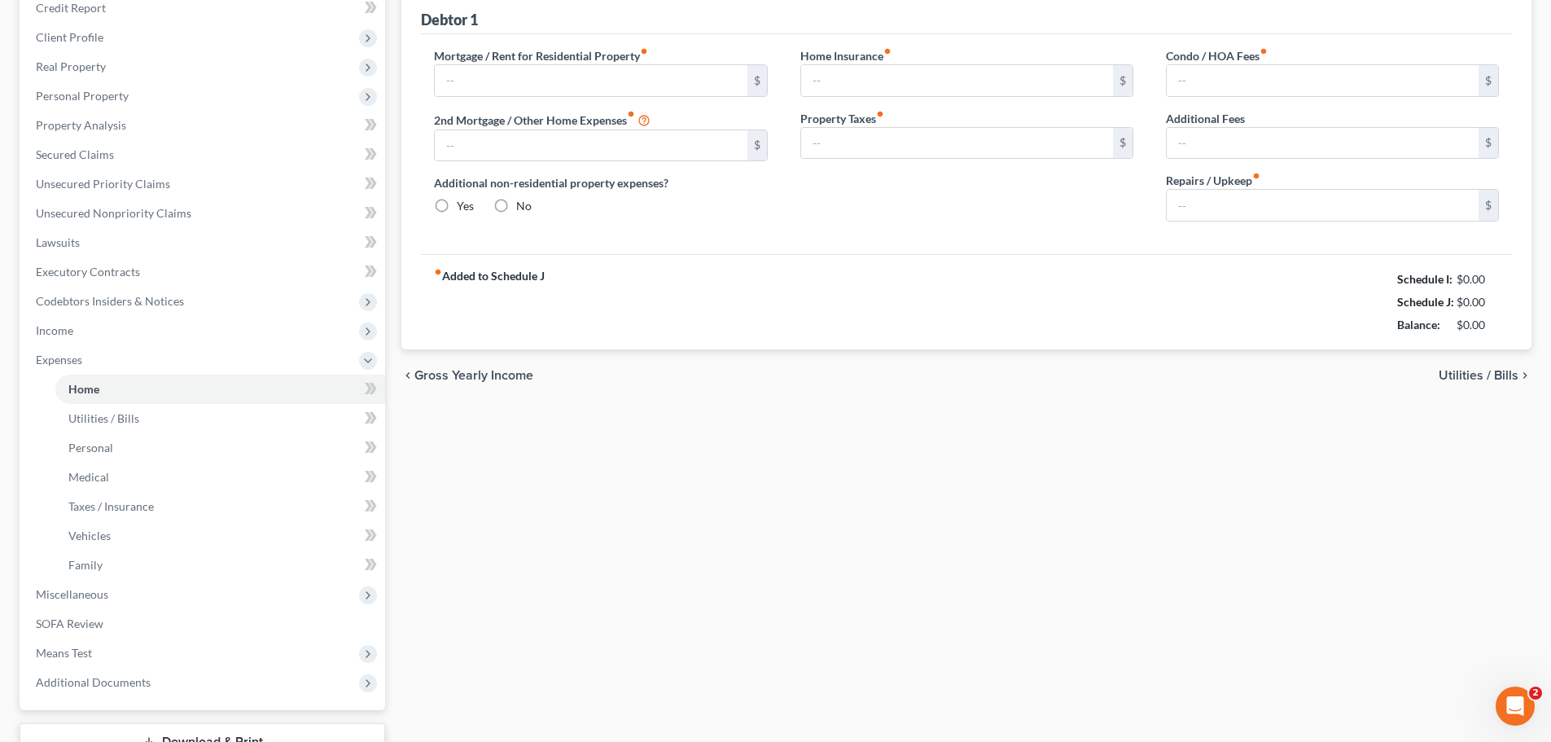
type input "1,338.00"
type input "0.00"
radio input "true"
type input "0.00"
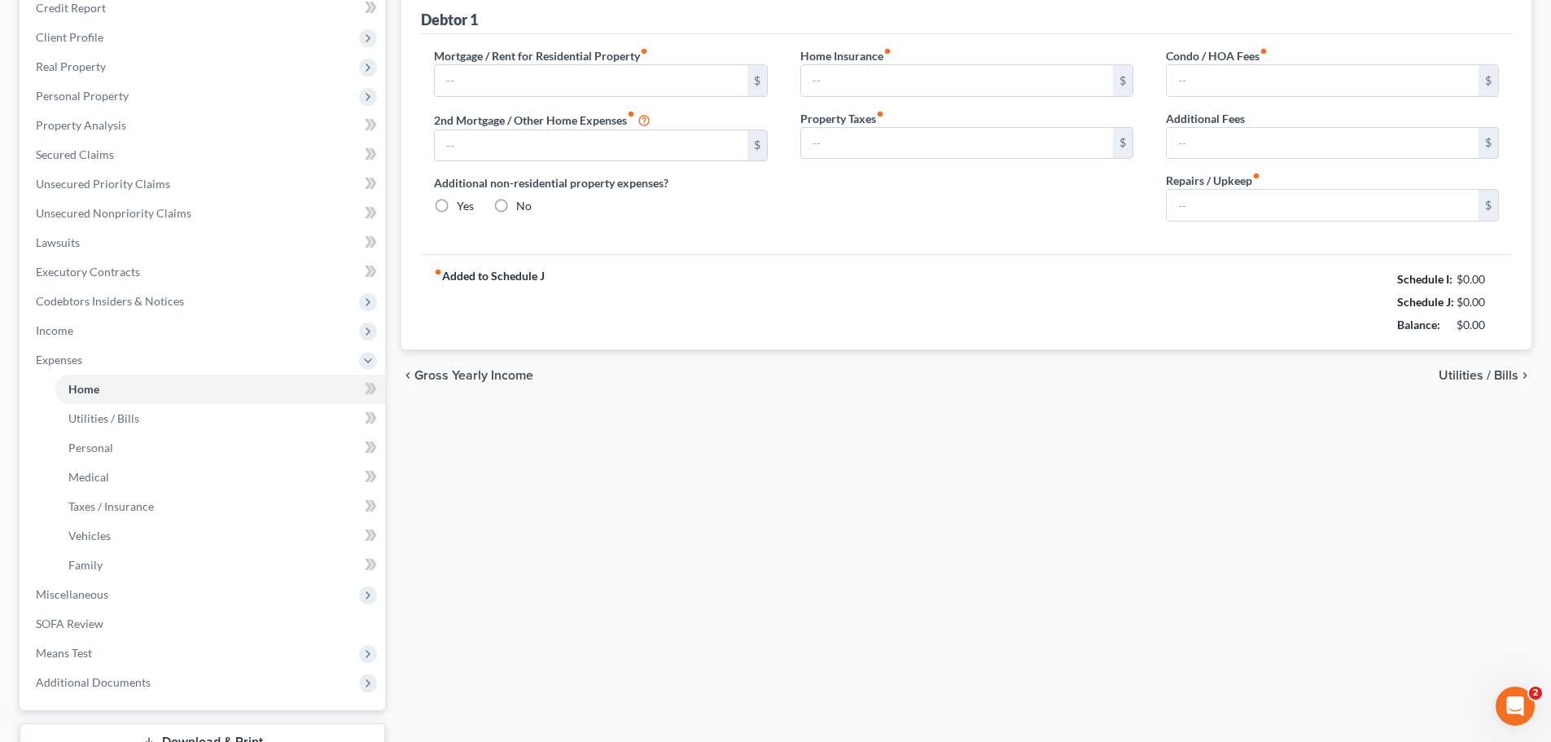
type input "0.00"
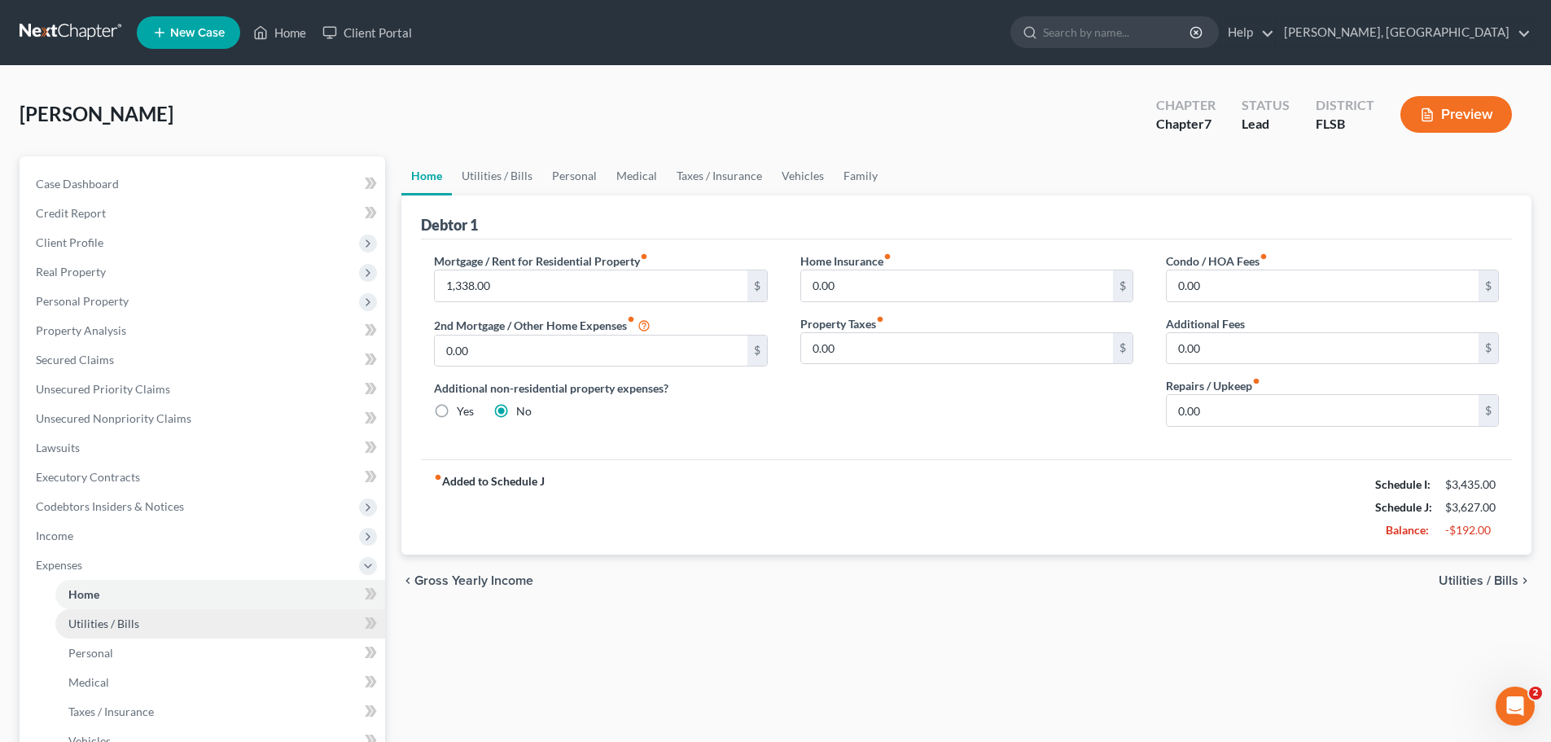
click at [120, 624] on span "Utilities / Bills" at bounding box center [103, 623] width 71 height 14
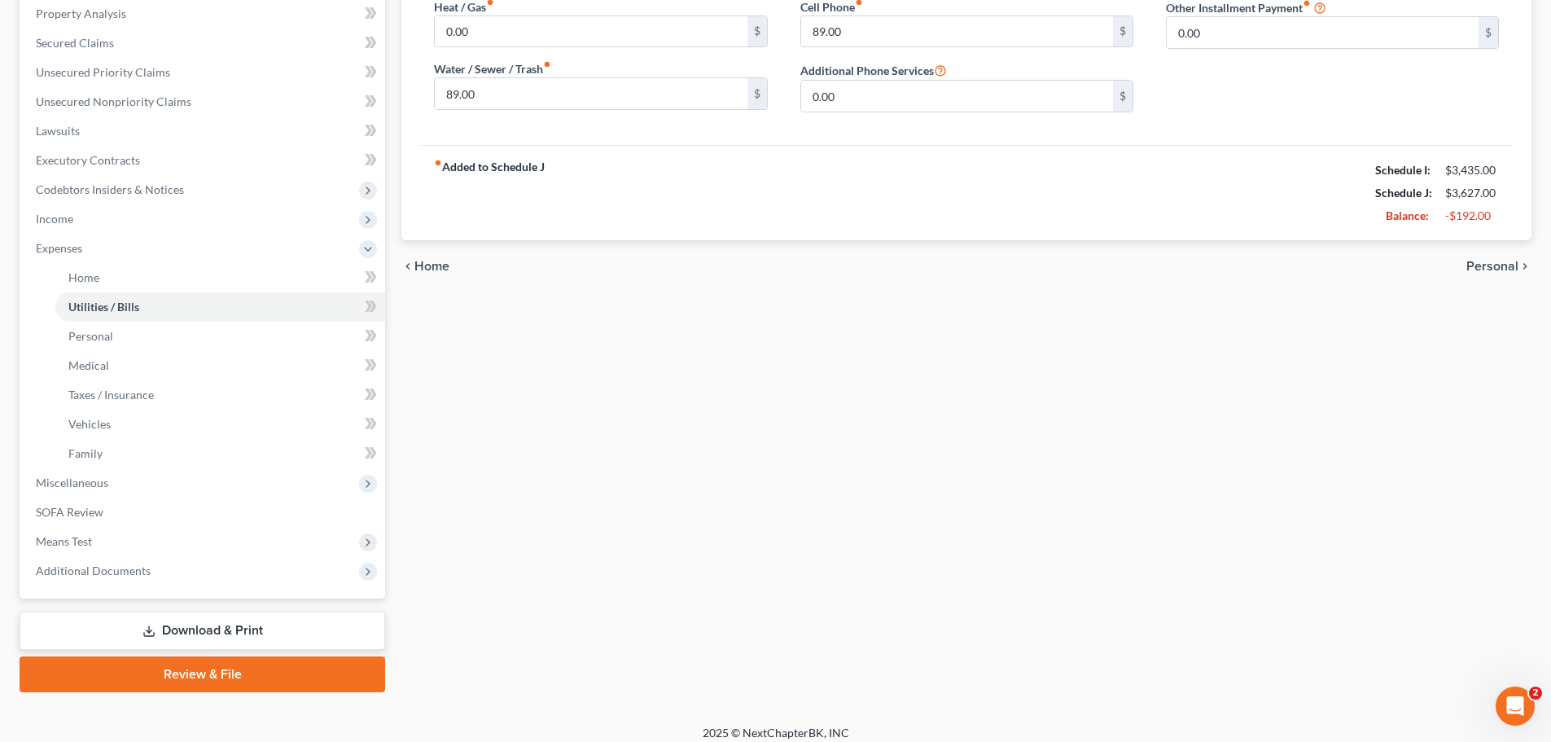
scroll to position [329, 0]
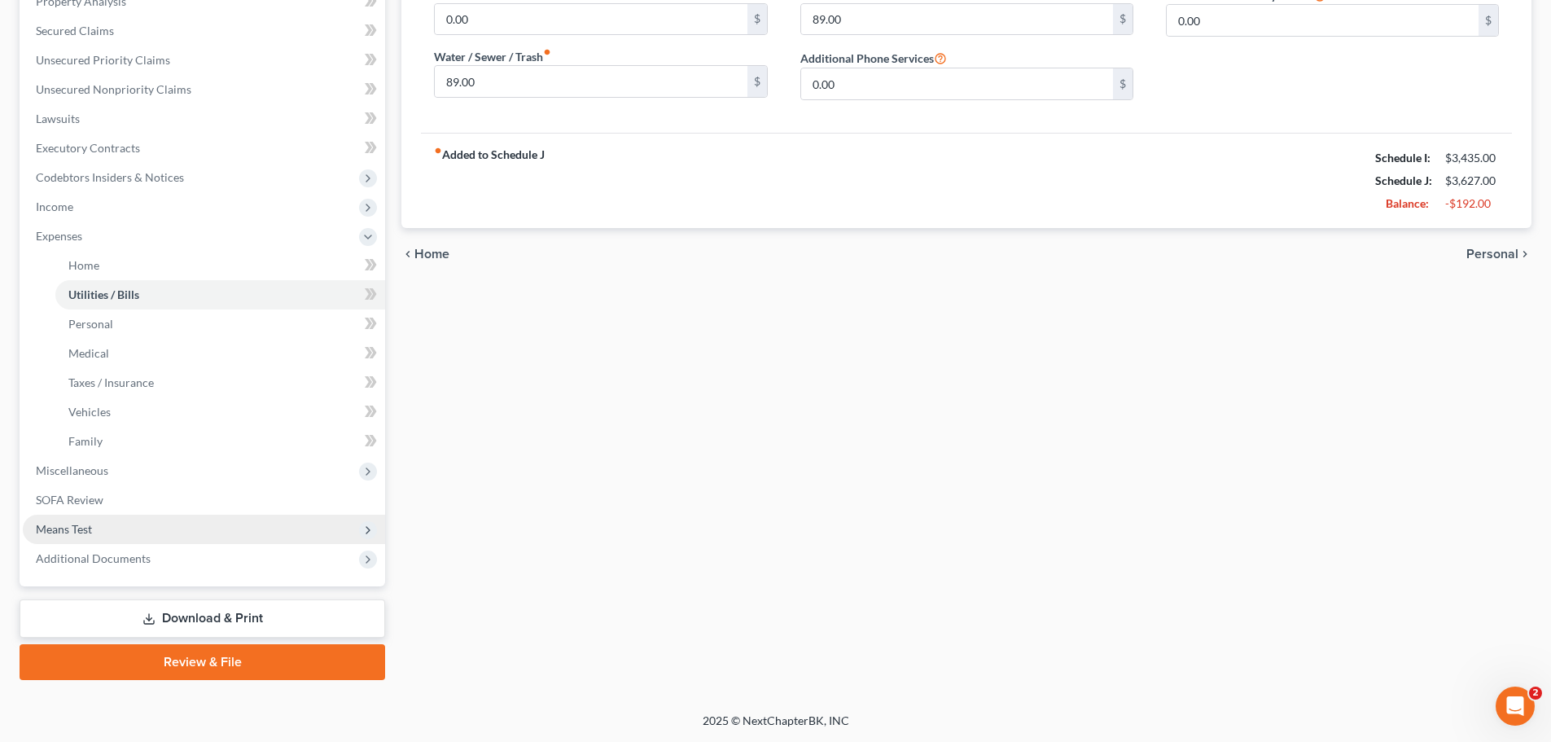
click at [89, 528] on span "Means Test" at bounding box center [64, 529] width 56 height 14
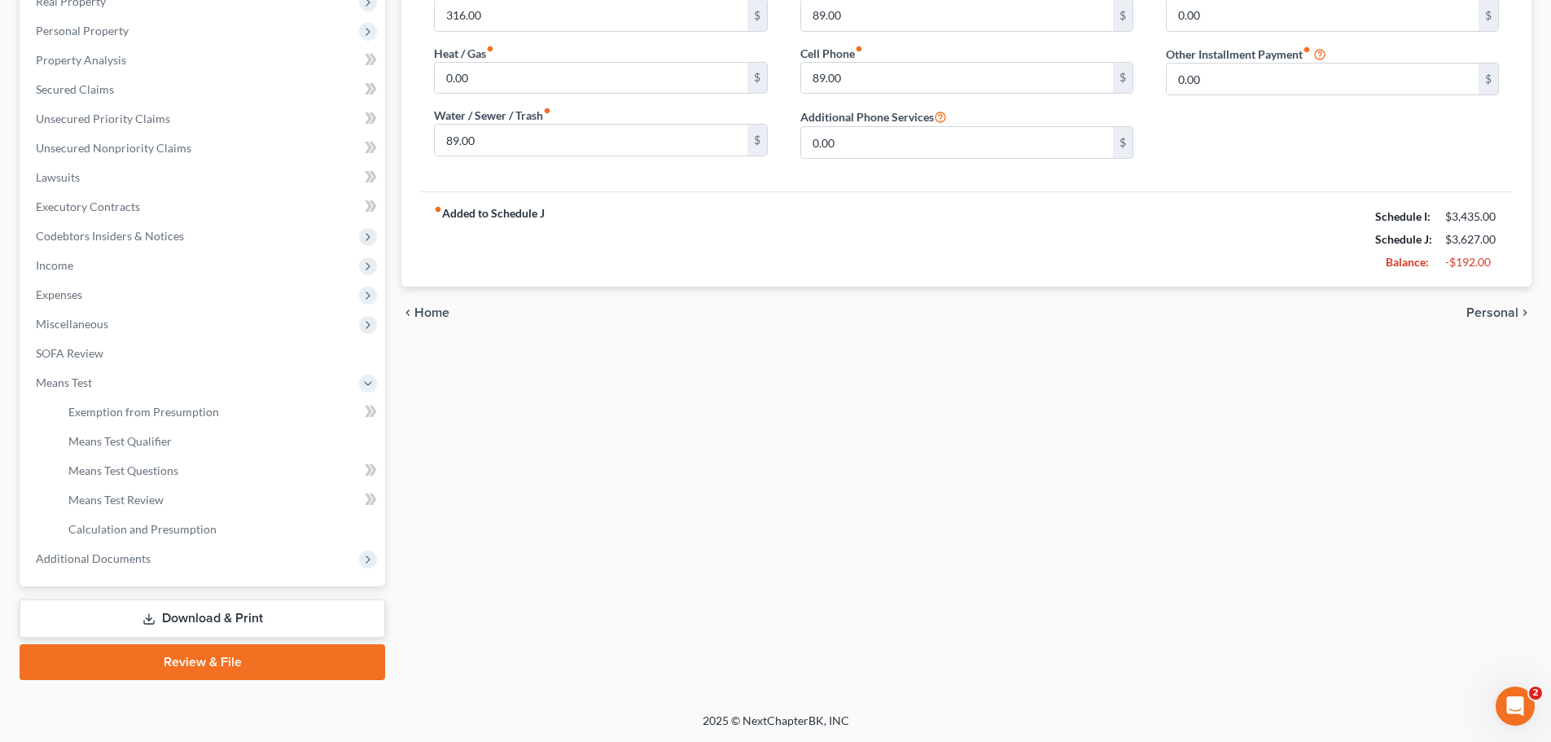
scroll to position [270, 0]
click at [174, 409] on span "Exemption from Presumption" at bounding box center [143, 412] width 151 height 14
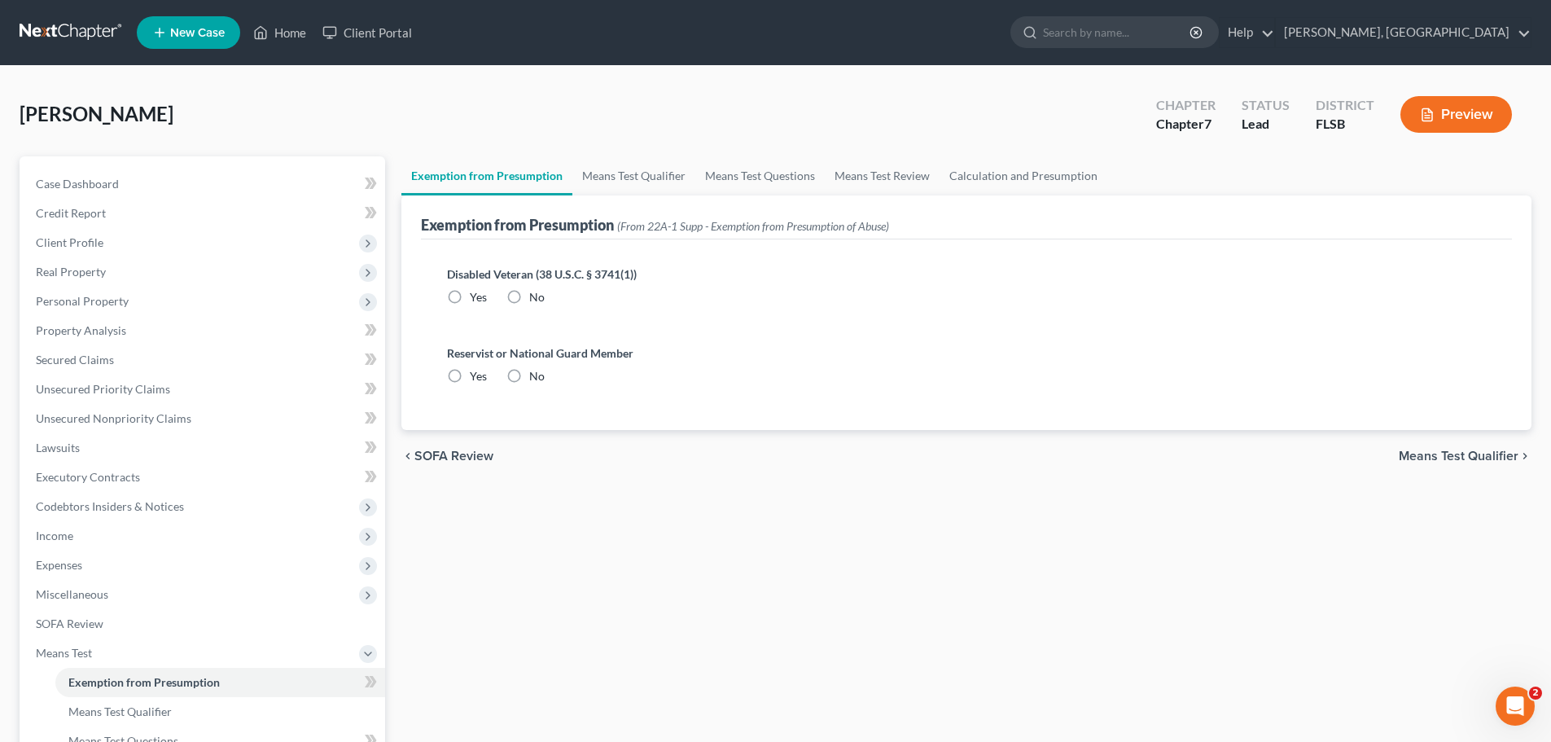
click at [529, 298] on label "No" at bounding box center [536, 297] width 15 height 16
click at [536, 298] on input "No" at bounding box center [541, 294] width 11 height 11
radio input "true"
click at [529, 376] on label "No" at bounding box center [536, 376] width 15 height 16
click at [536, 376] on input "No" at bounding box center [541, 373] width 11 height 11
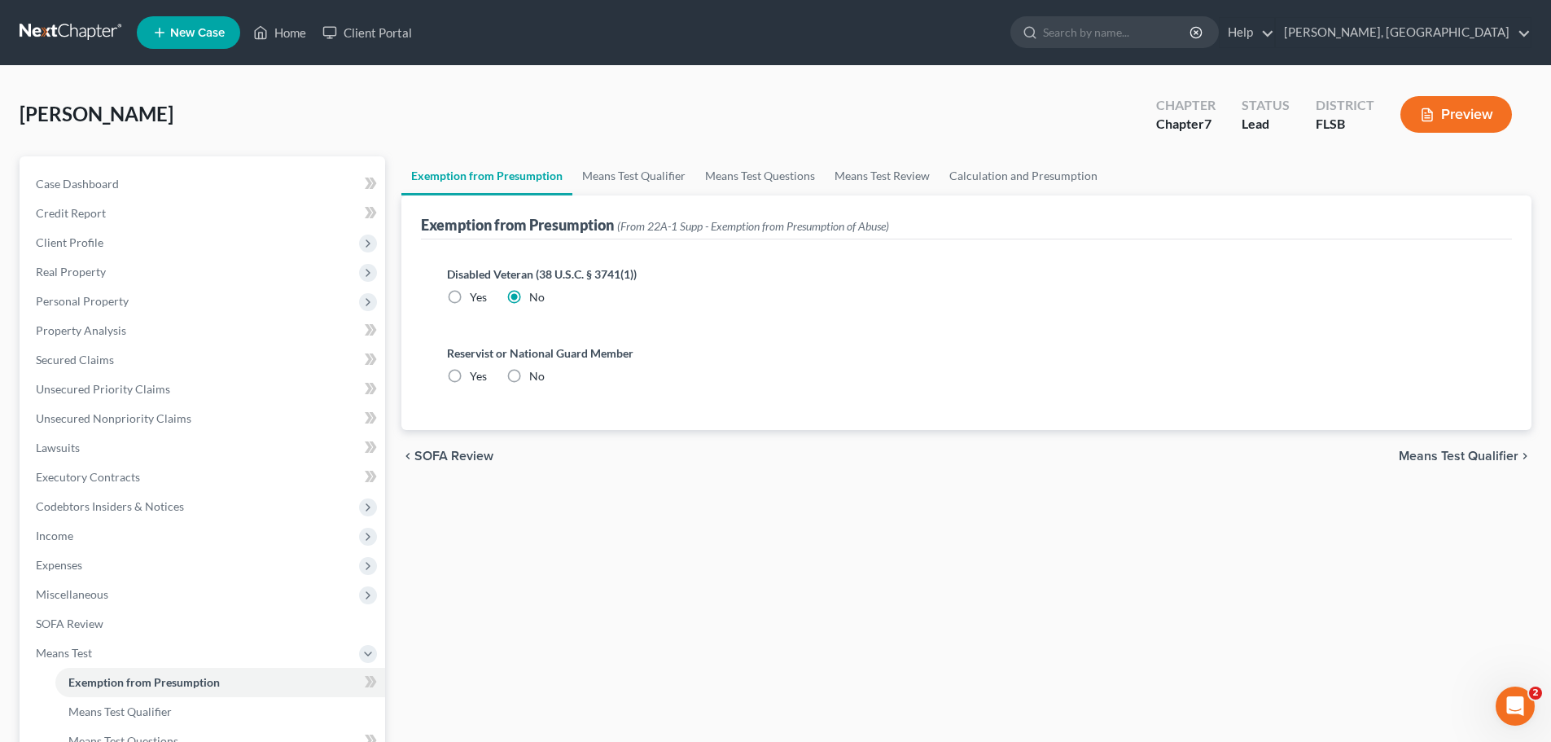
radio input "true"
click at [1456, 461] on span "Means Test Qualifier" at bounding box center [1459, 455] width 120 height 13
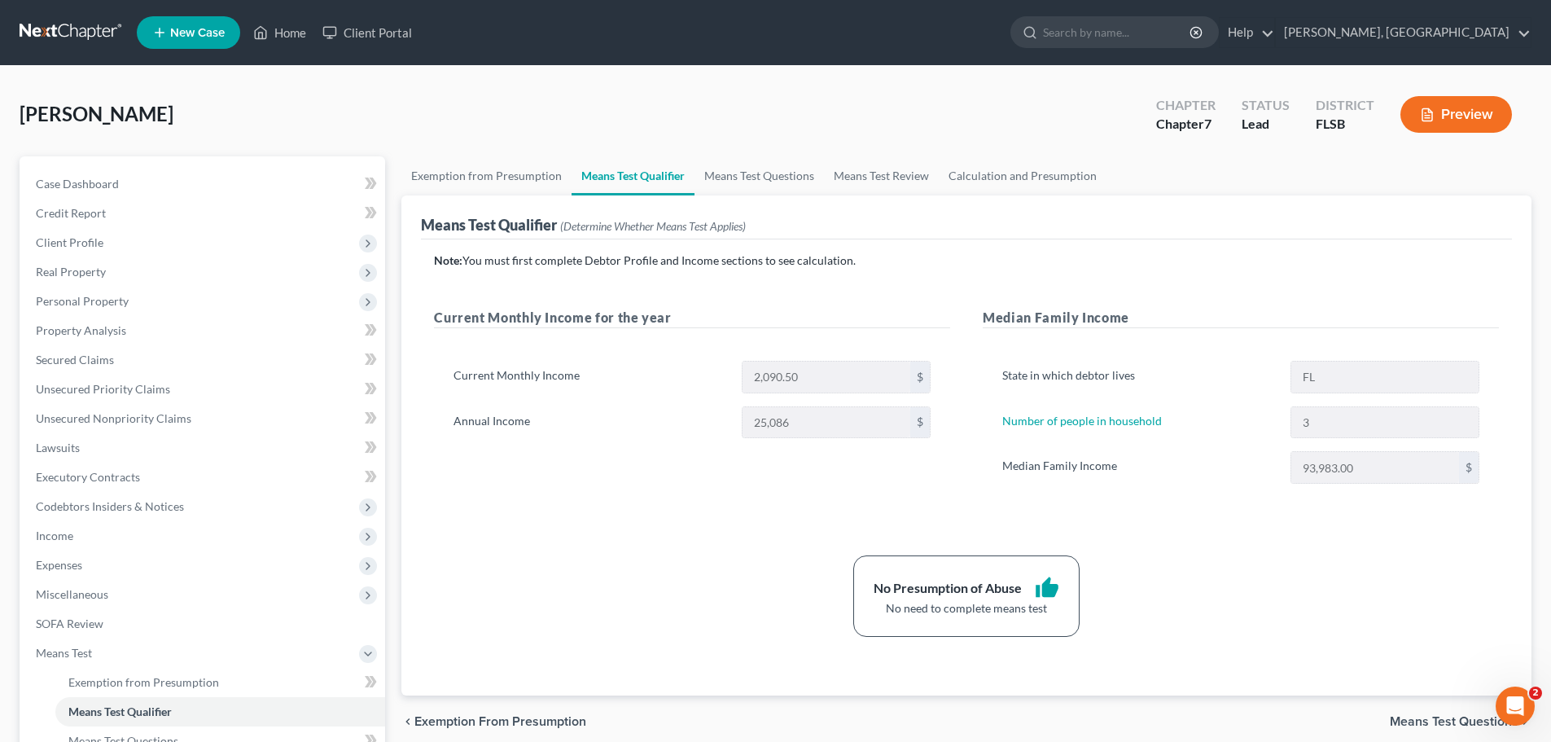
click at [1456, 719] on span "Means Test Questions" at bounding box center [1454, 721] width 129 height 13
